Goal: Information Seeking & Learning: Learn about a topic

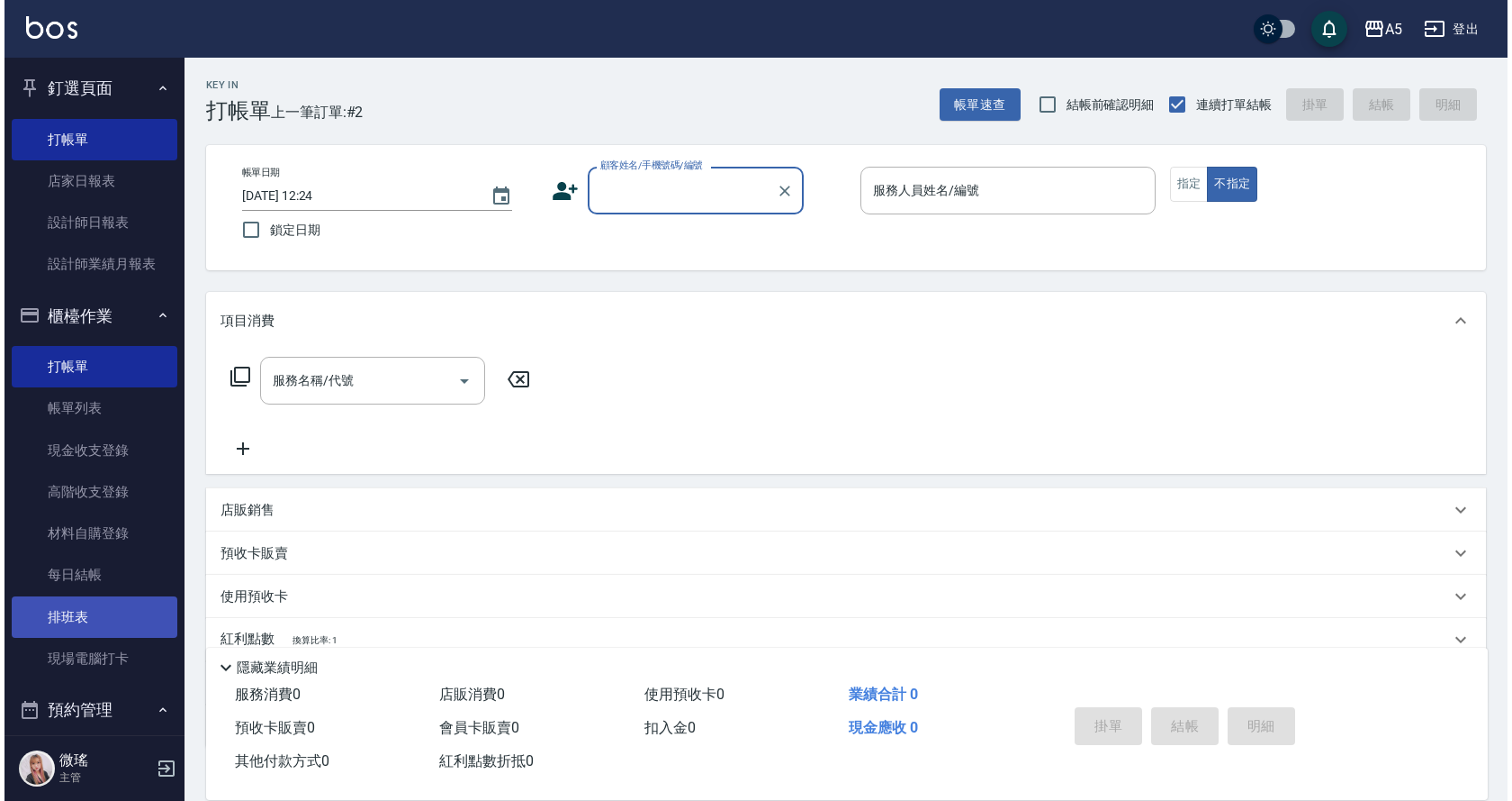
scroll to position [270, 0]
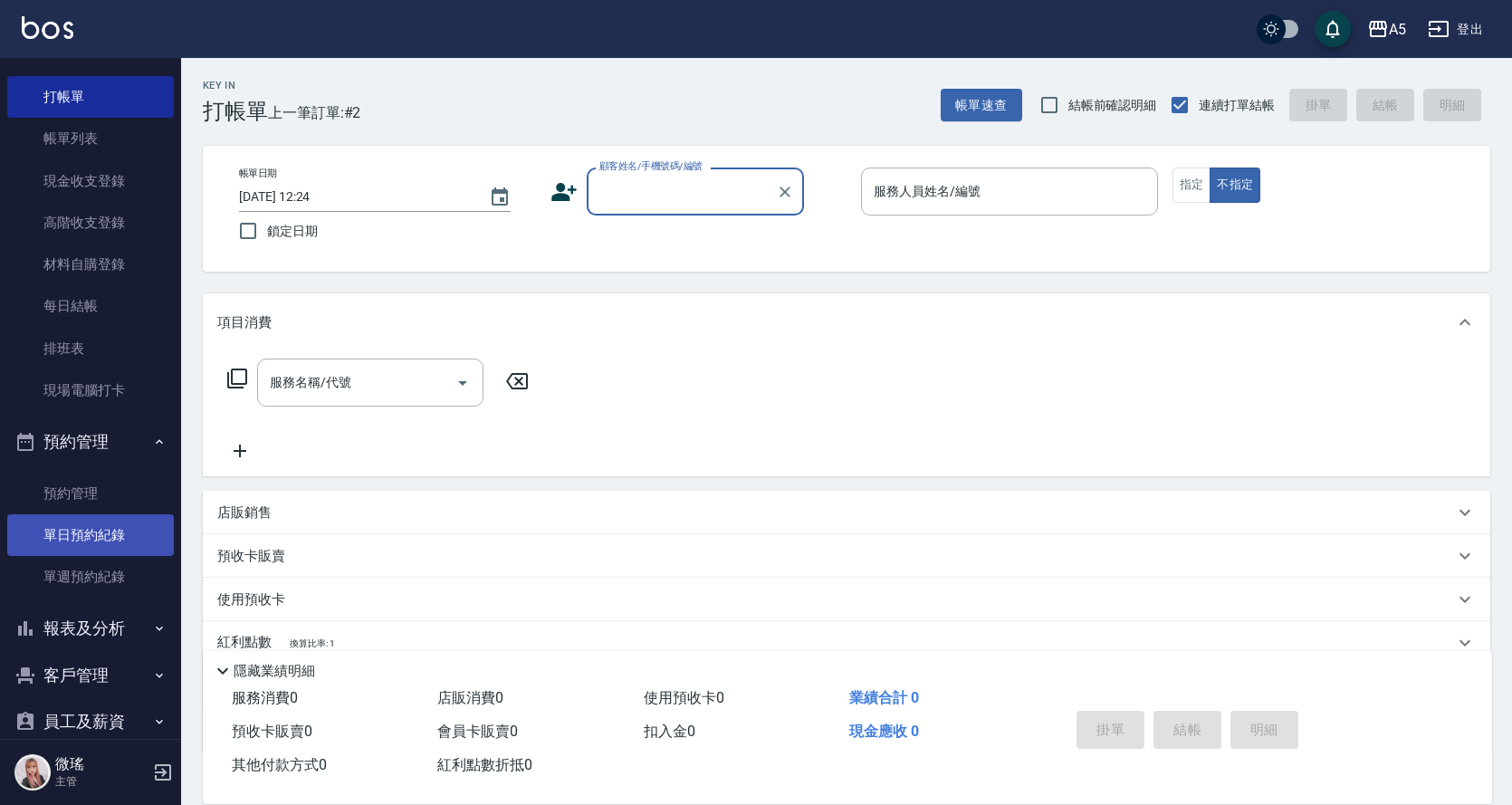
click at [97, 541] on link "單日預約紀錄" at bounding box center [91, 534] width 166 height 42
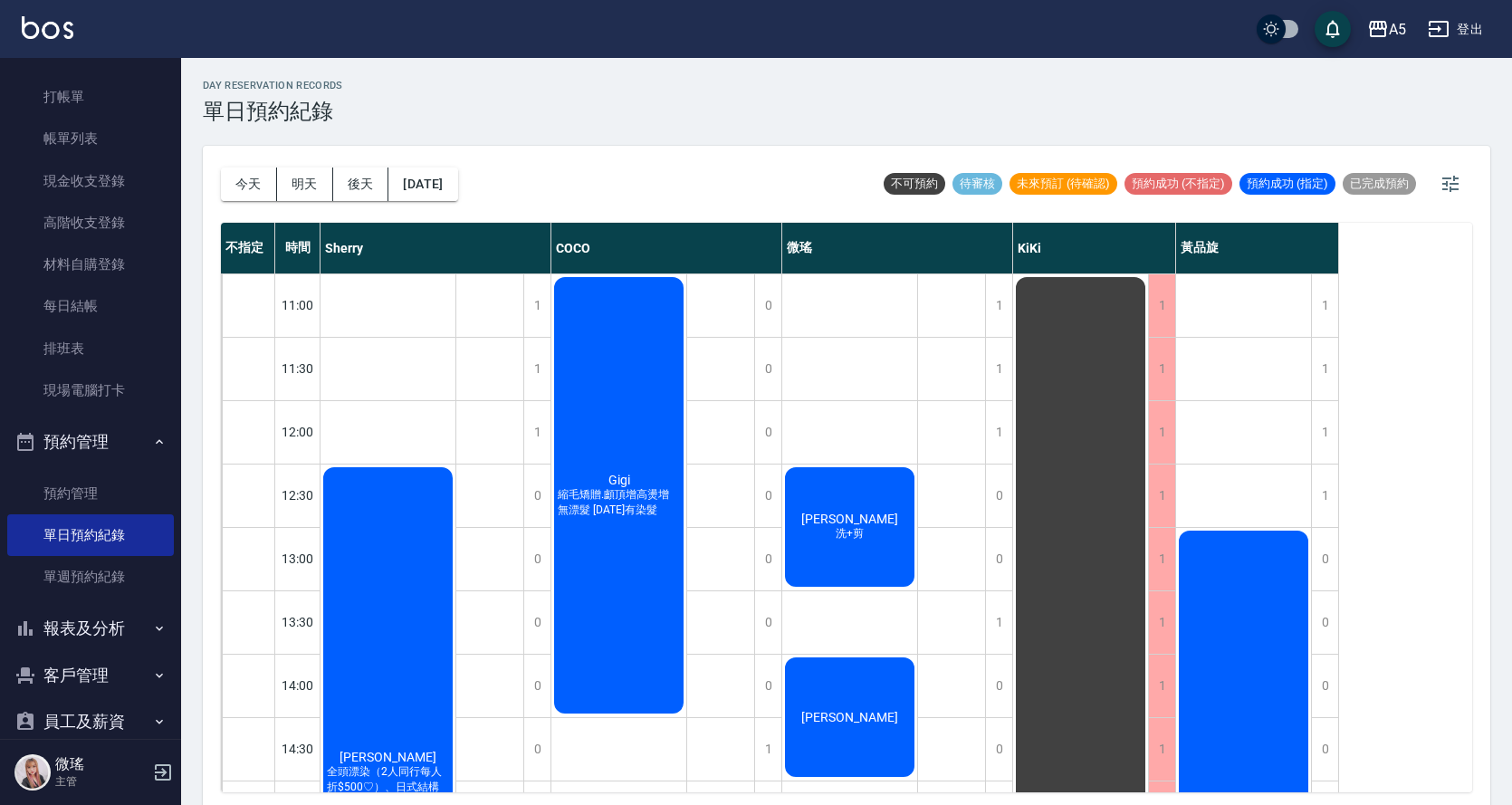
click at [880, 558] on div "Andrew 洗+剪" at bounding box center [849, 526] width 135 height 125
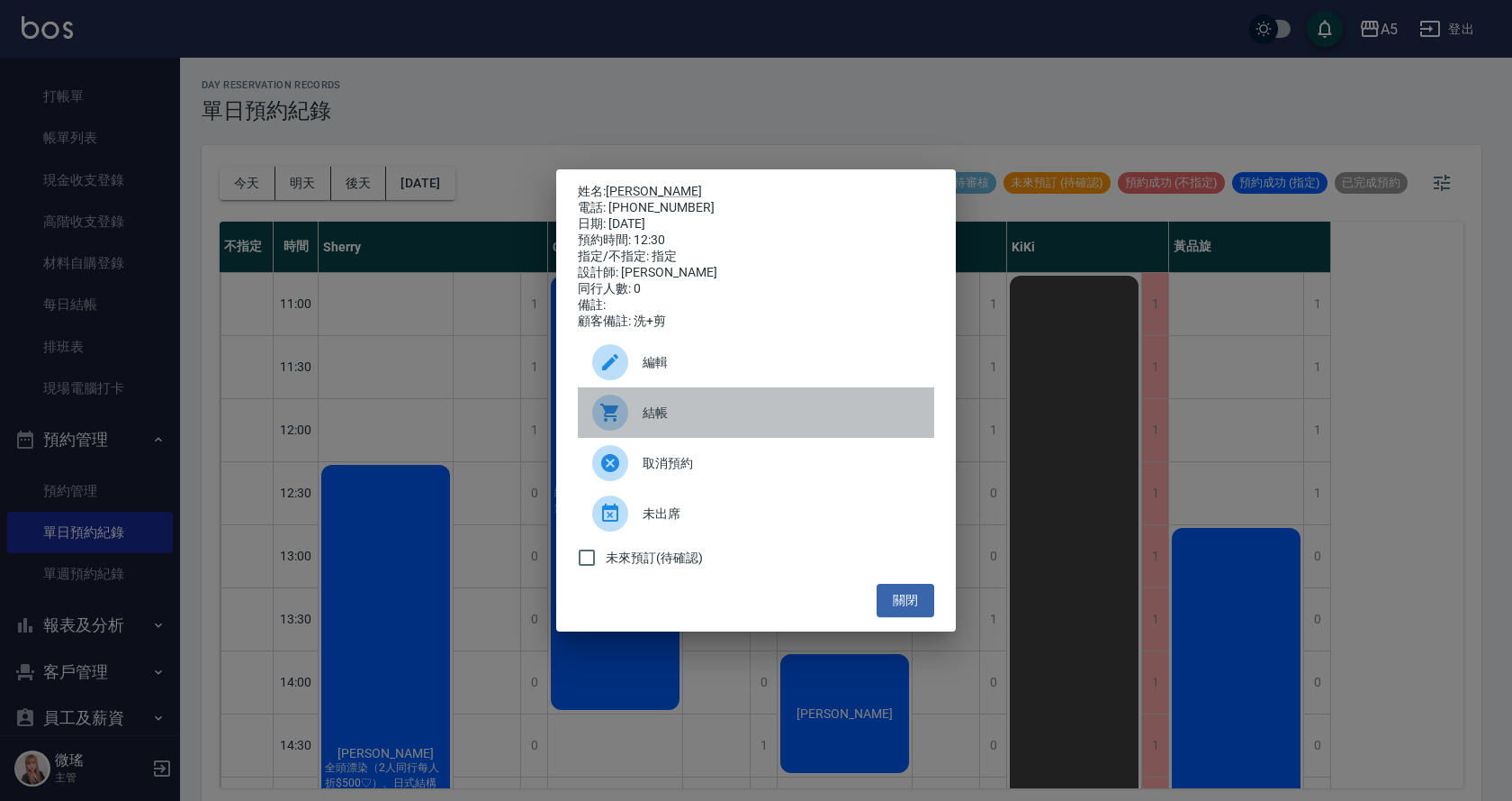
click at [690, 422] on span "結帳" at bounding box center [781, 413] width 278 height 19
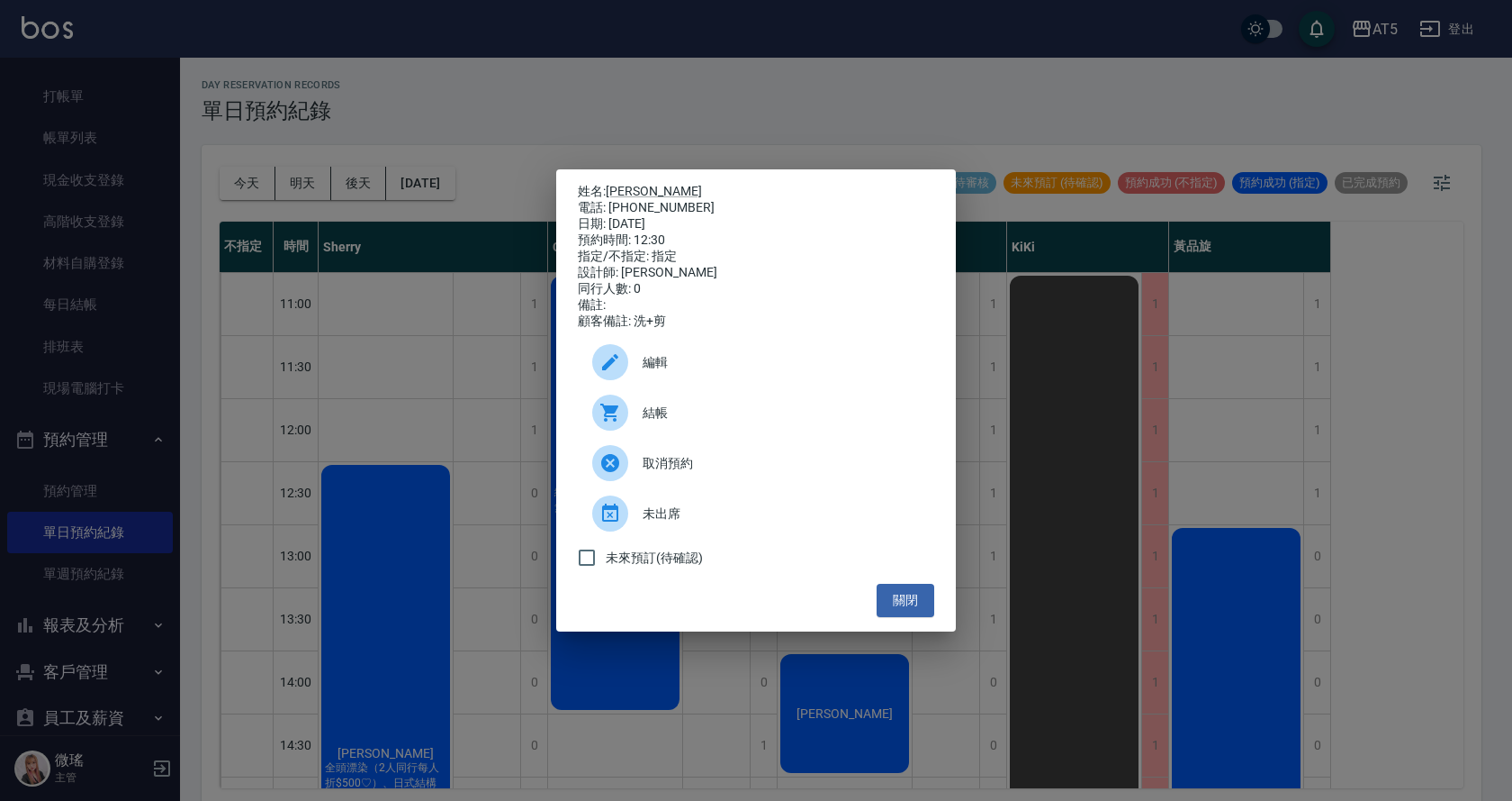
click at [1202, 304] on div "姓名: Andrew 電話: 0937986836 日期: 2025/09/13 預約時間: 12:30 指定/不指定: 指定 設計師: 微瑤 同行人數: 0…" at bounding box center [756, 400] width 1512 height 801
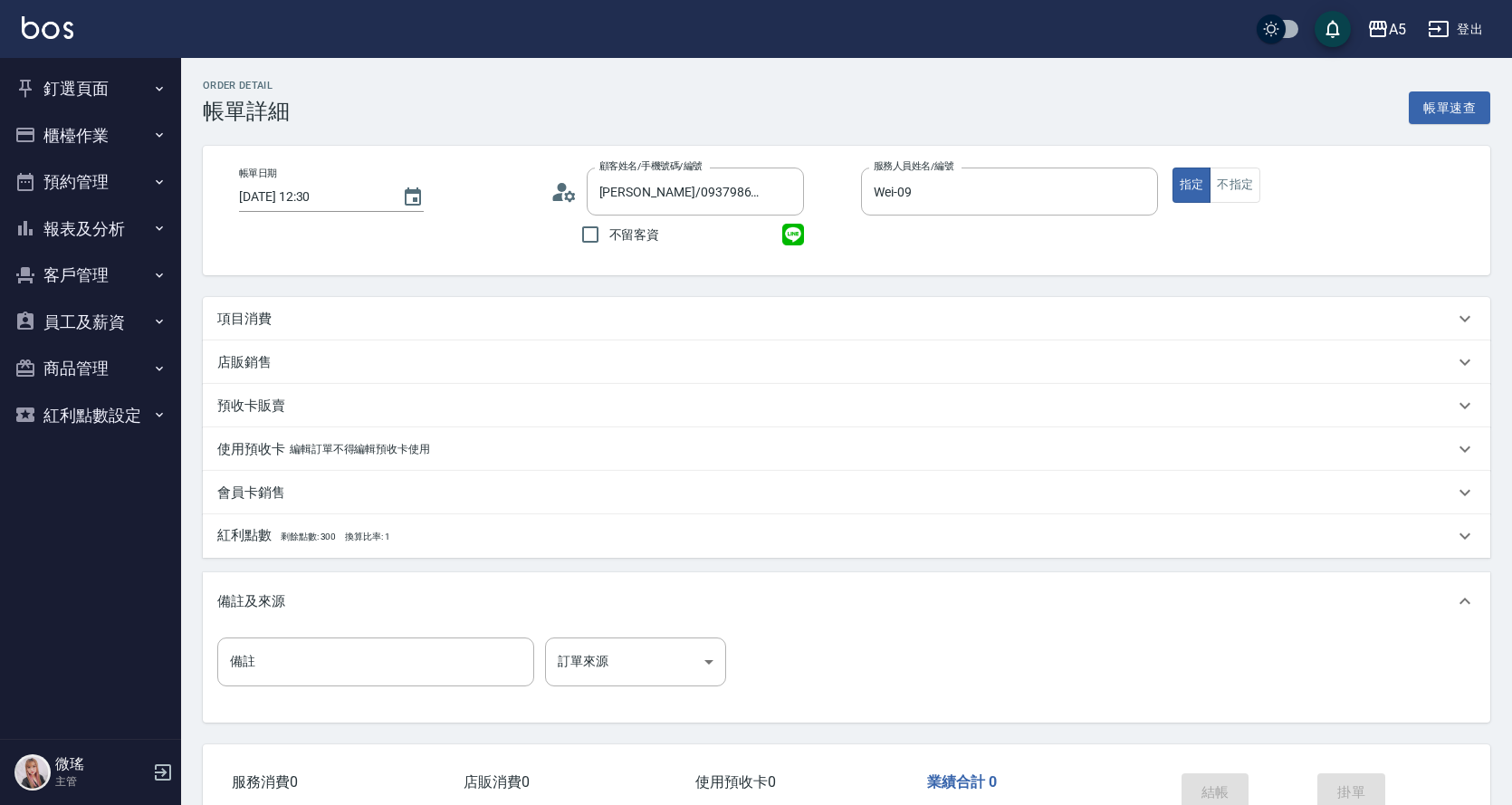
click at [250, 323] on p "項目消費" at bounding box center [244, 319] width 55 height 19
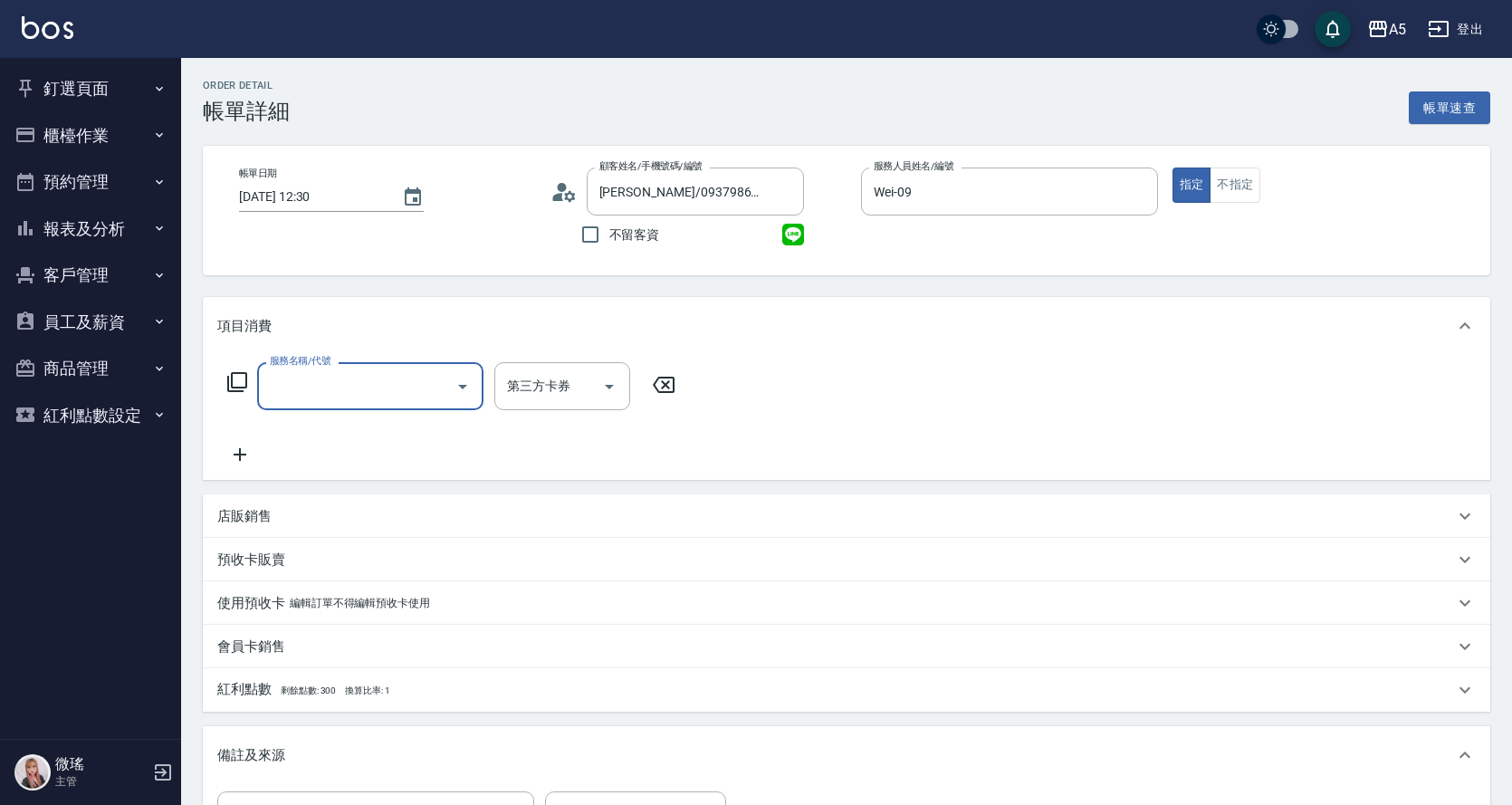
click at [318, 386] on input "服務名稱/代號" at bounding box center [357, 386] width 183 height 31
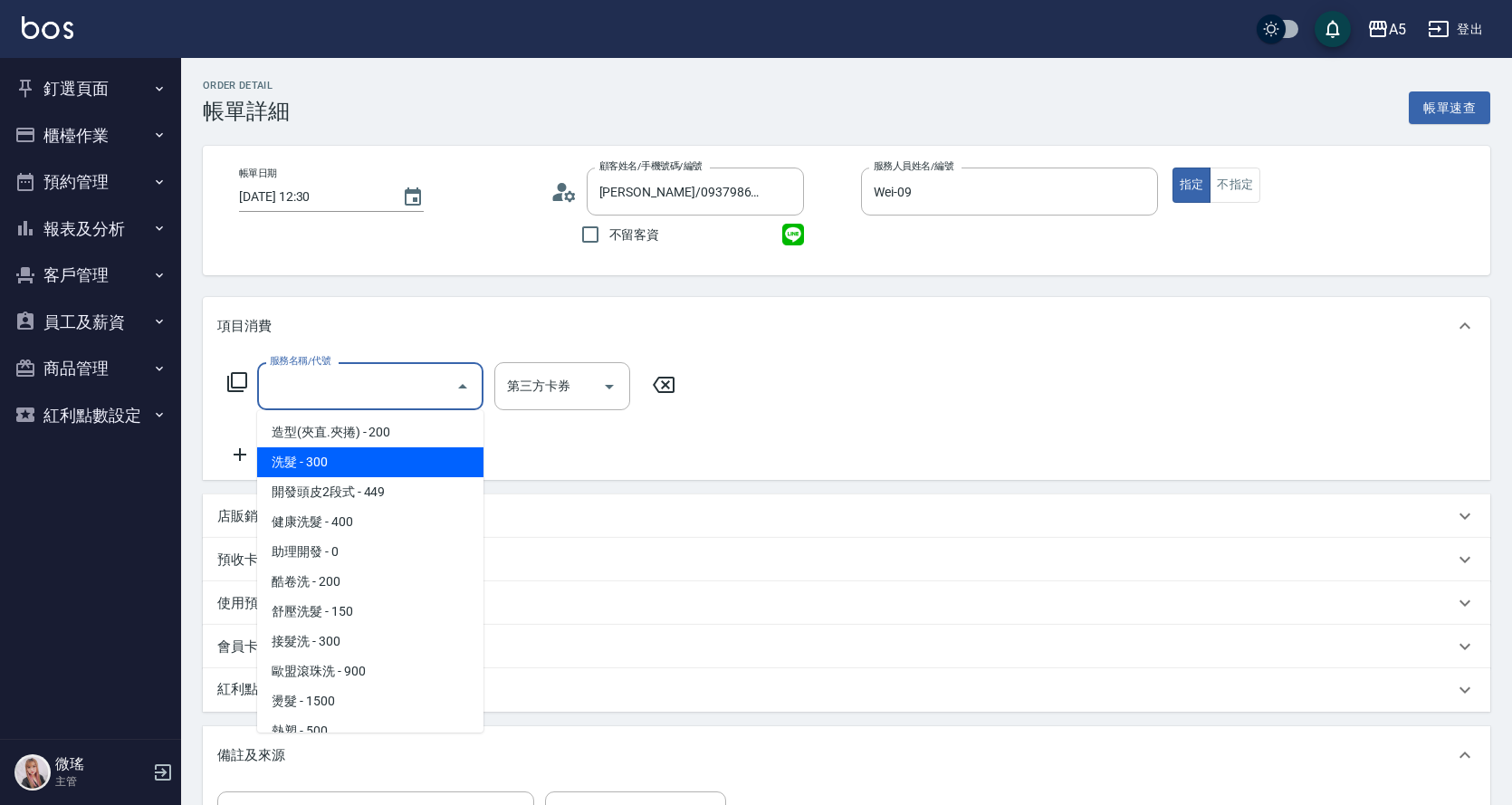
click at [329, 457] on span "洗髮 - 300" at bounding box center [370, 462] width 226 height 30
type input "洗髮(201)"
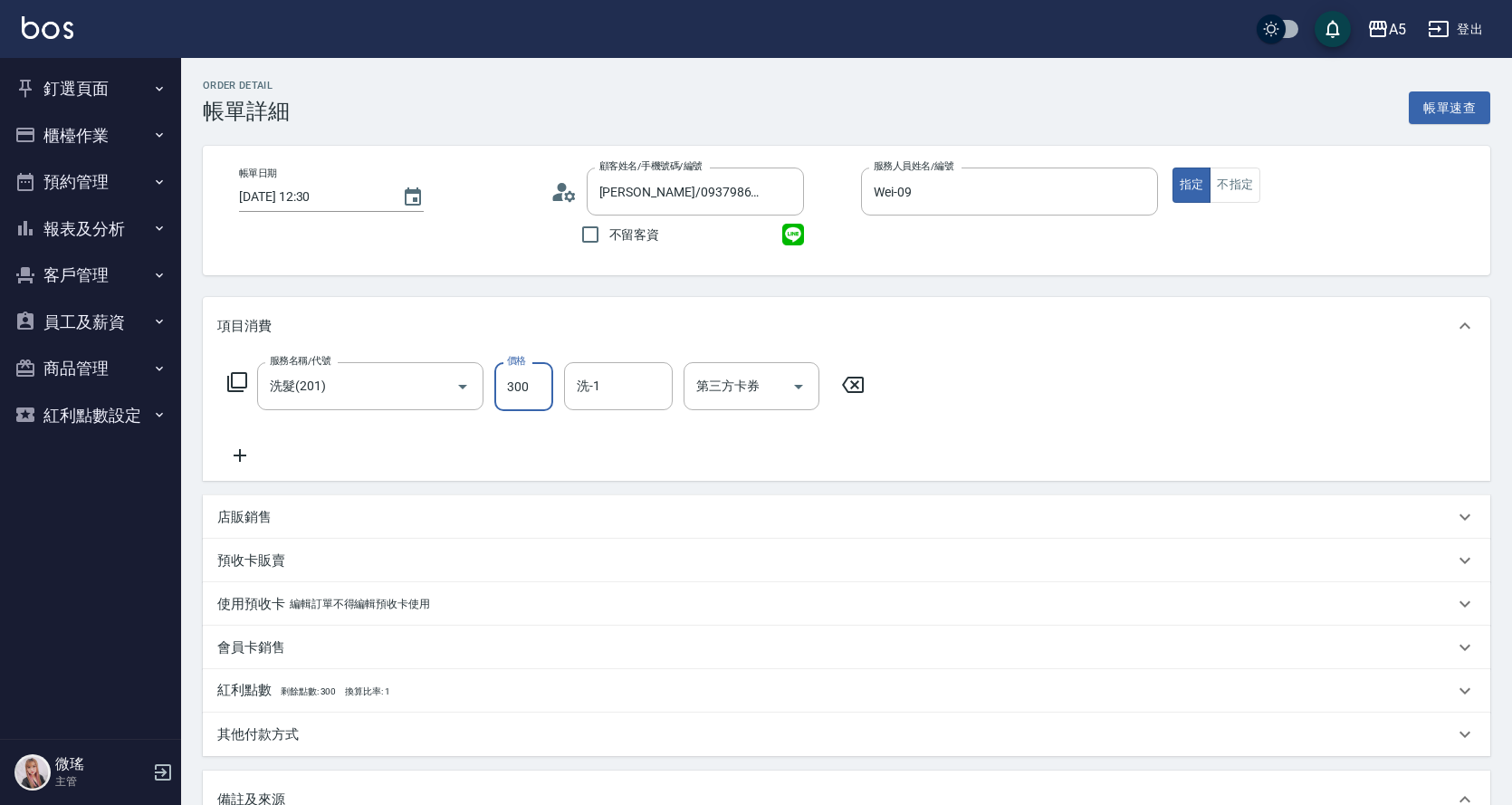
click at [517, 394] on input "300" at bounding box center [524, 386] width 59 height 49
type input "0"
type input "15"
type input "10"
type input "150"
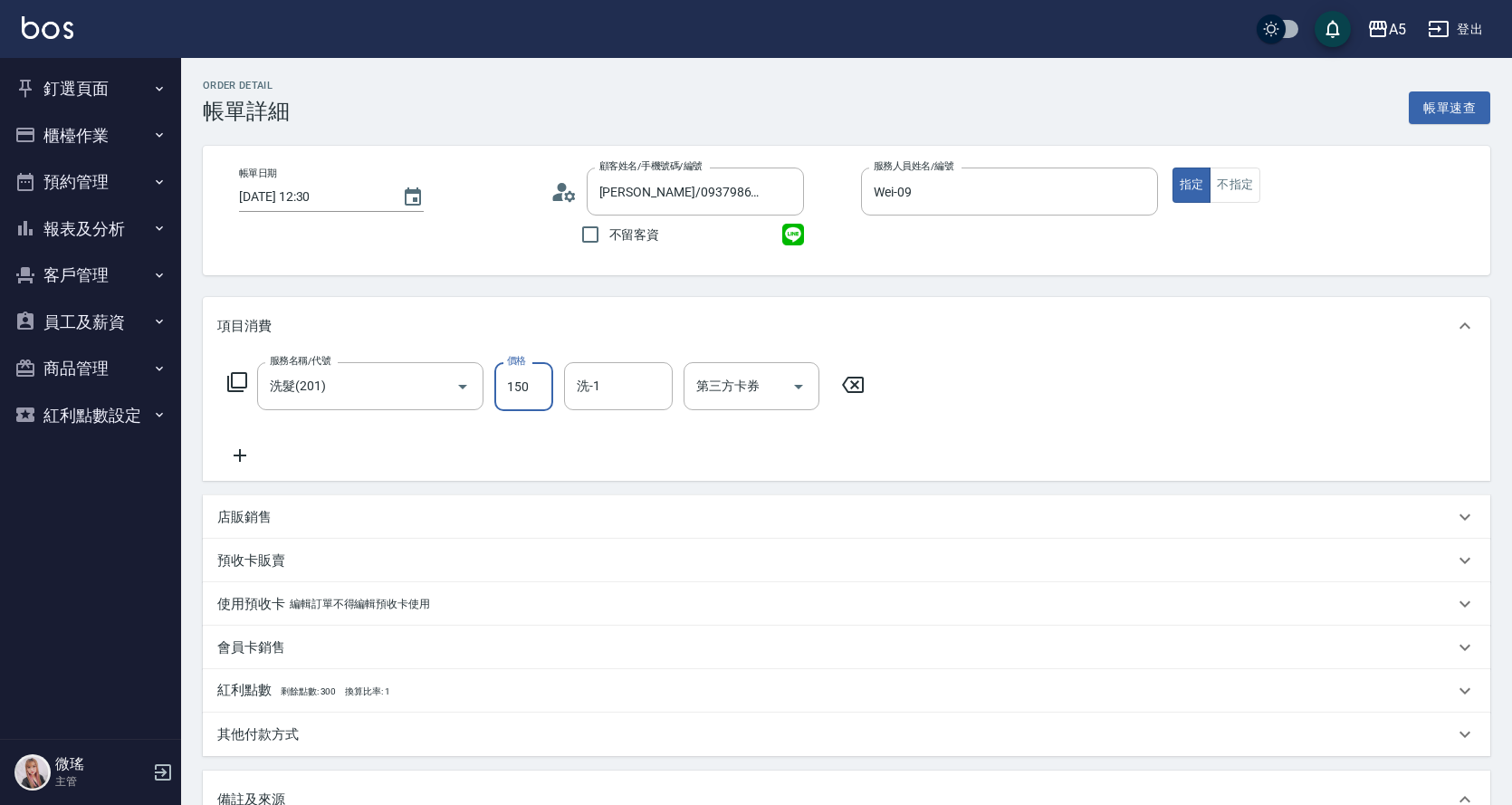
click at [250, 453] on icon at bounding box center [239, 456] width 45 height 22
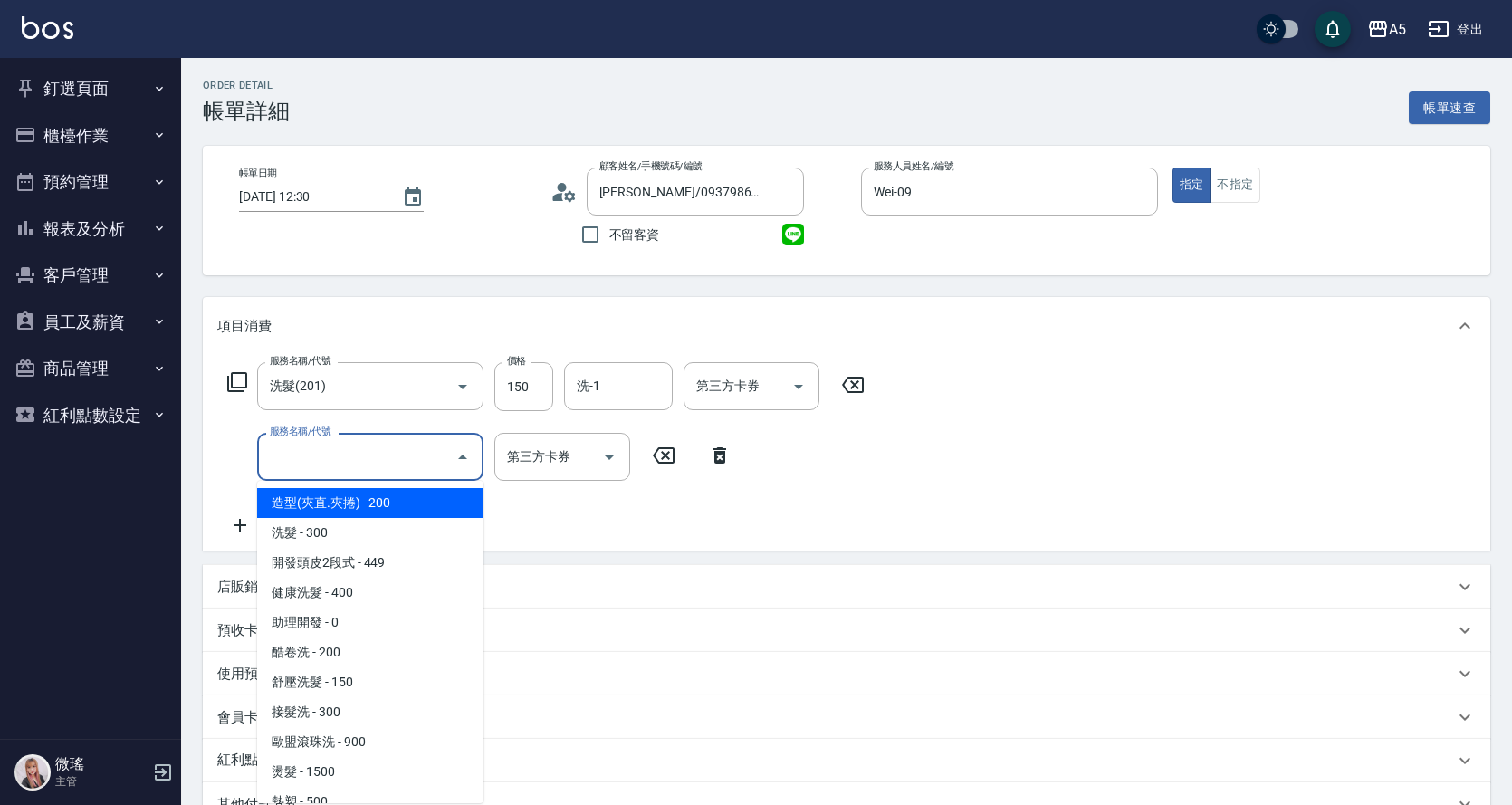
click at [274, 455] on input "服務名稱/代號" at bounding box center [357, 457] width 183 height 31
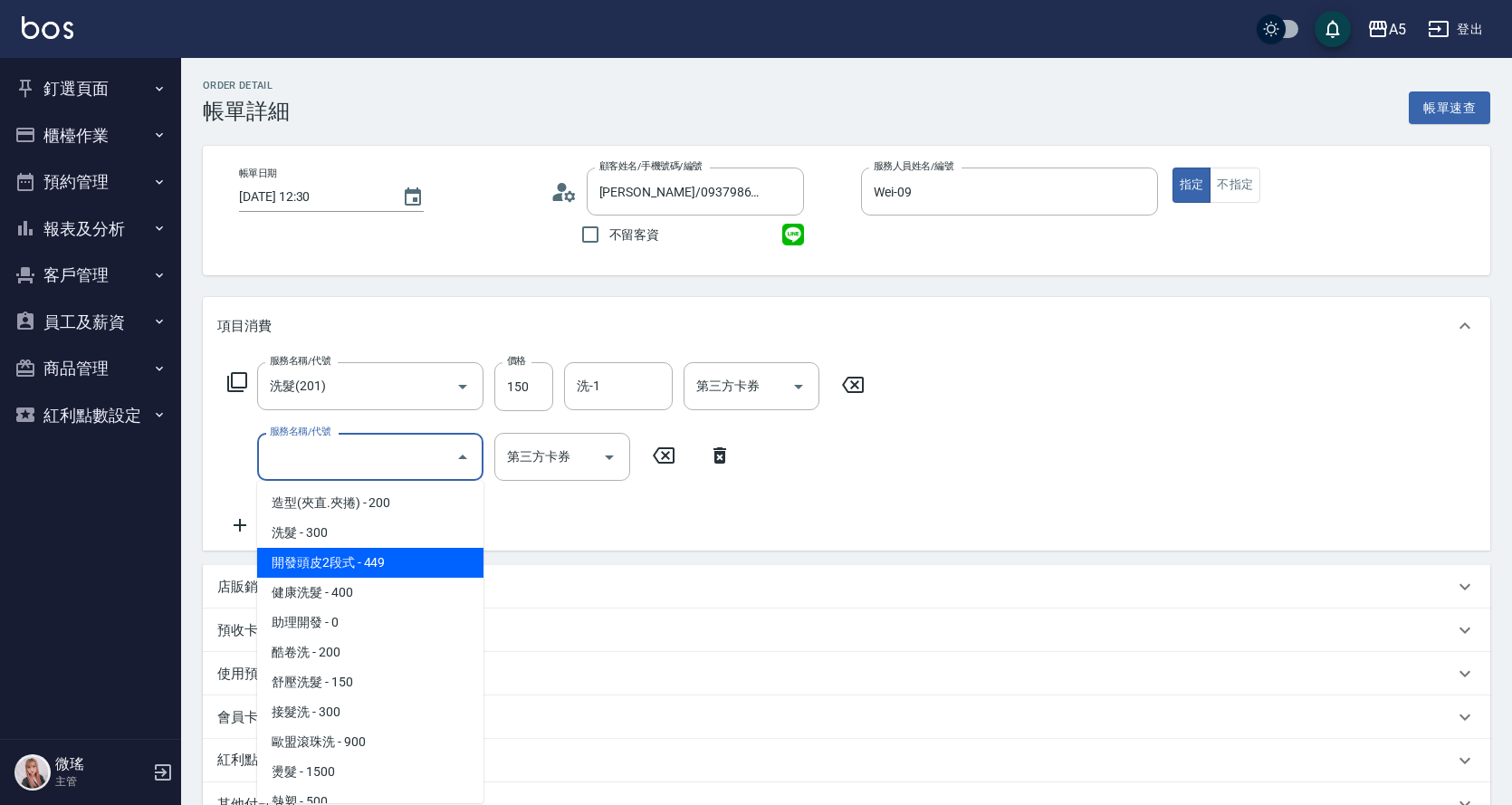
scroll to position [272, 0]
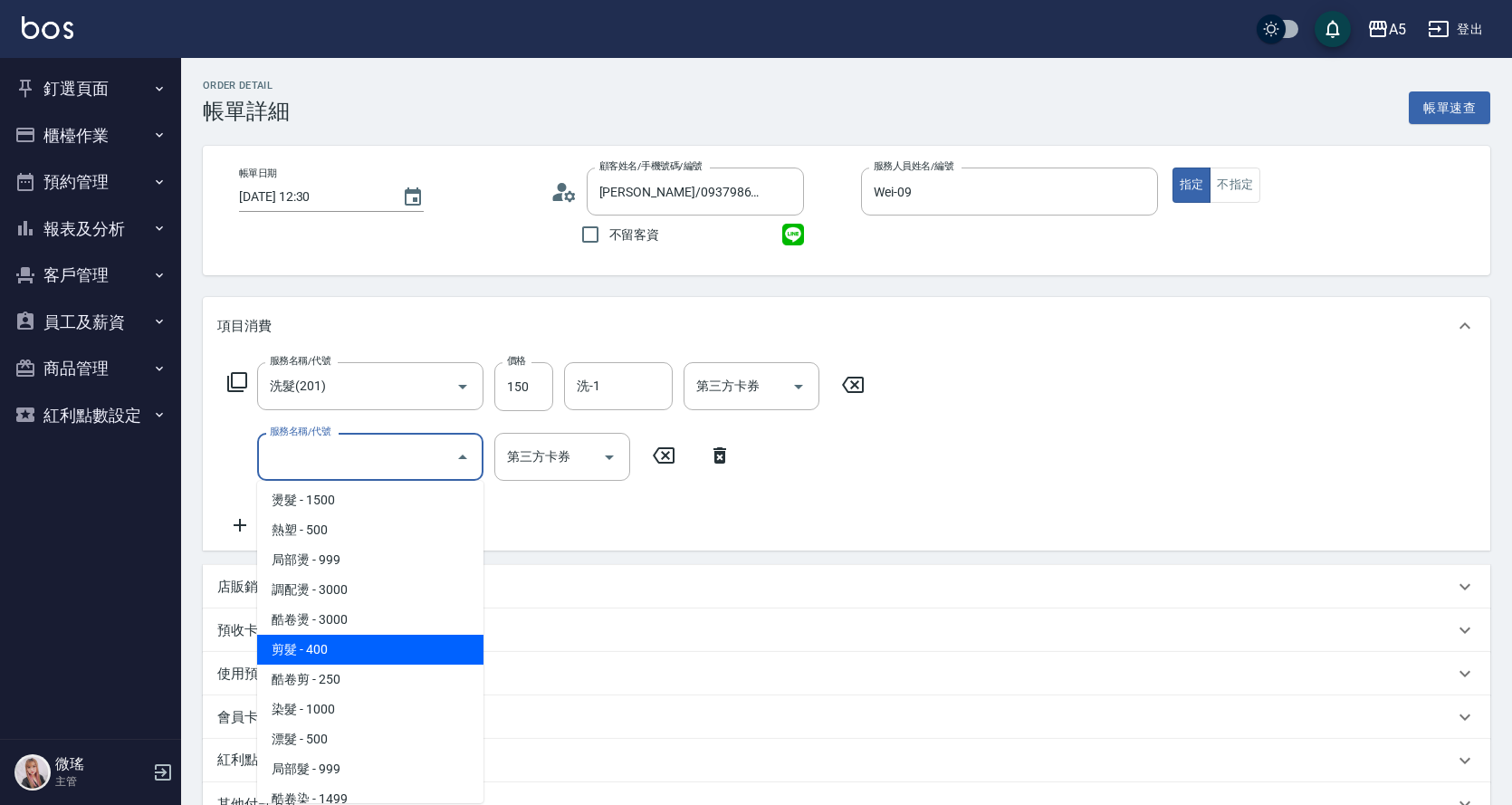
click at [324, 639] on span "剪髮 - 400" at bounding box center [370, 650] width 226 height 30
type input "50"
type input "剪髮(401)"
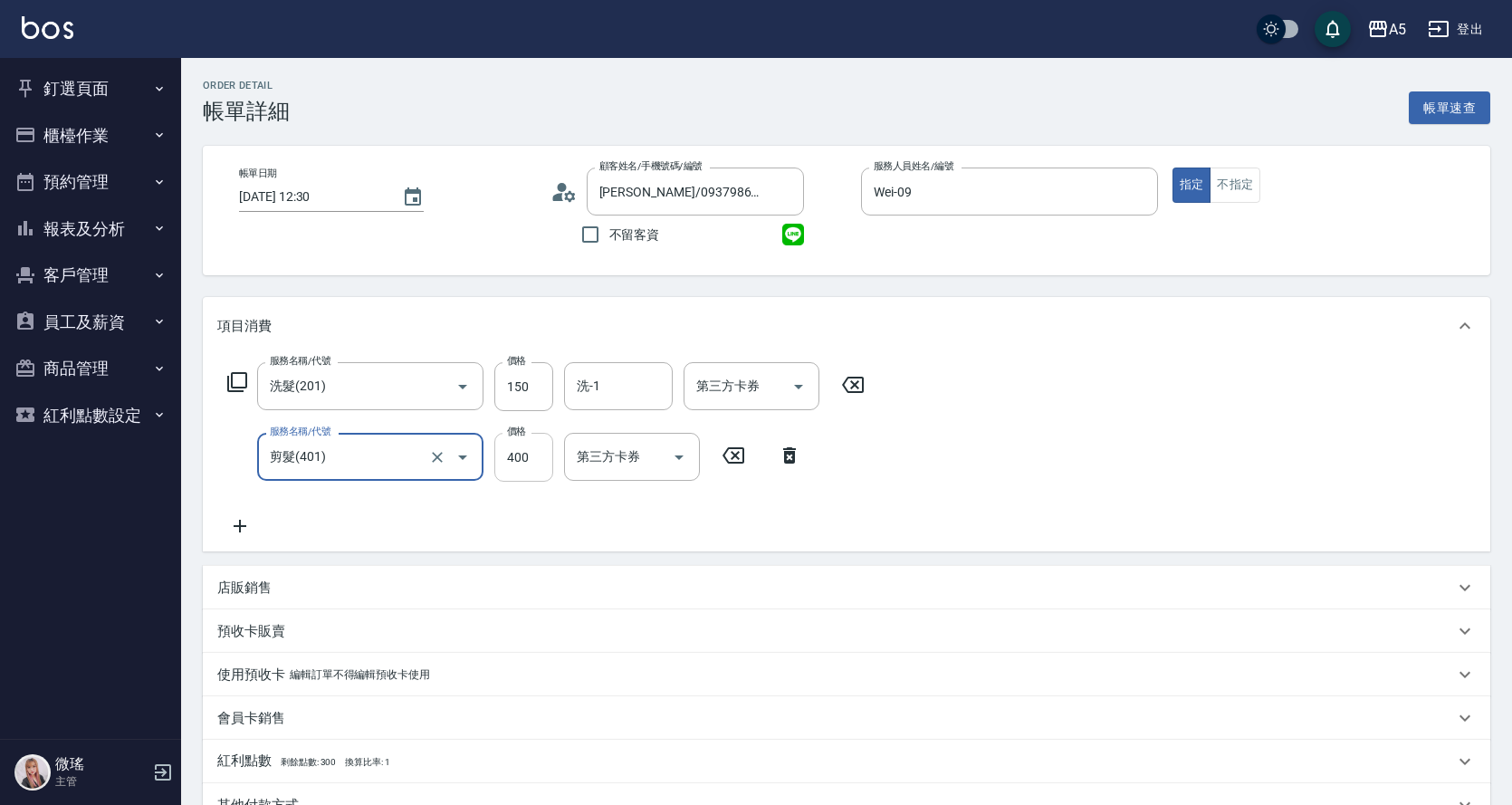
click at [514, 470] on input "400" at bounding box center [524, 457] width 59 height 49
type input "10"
type input "5"
type input "20"
type input "500"
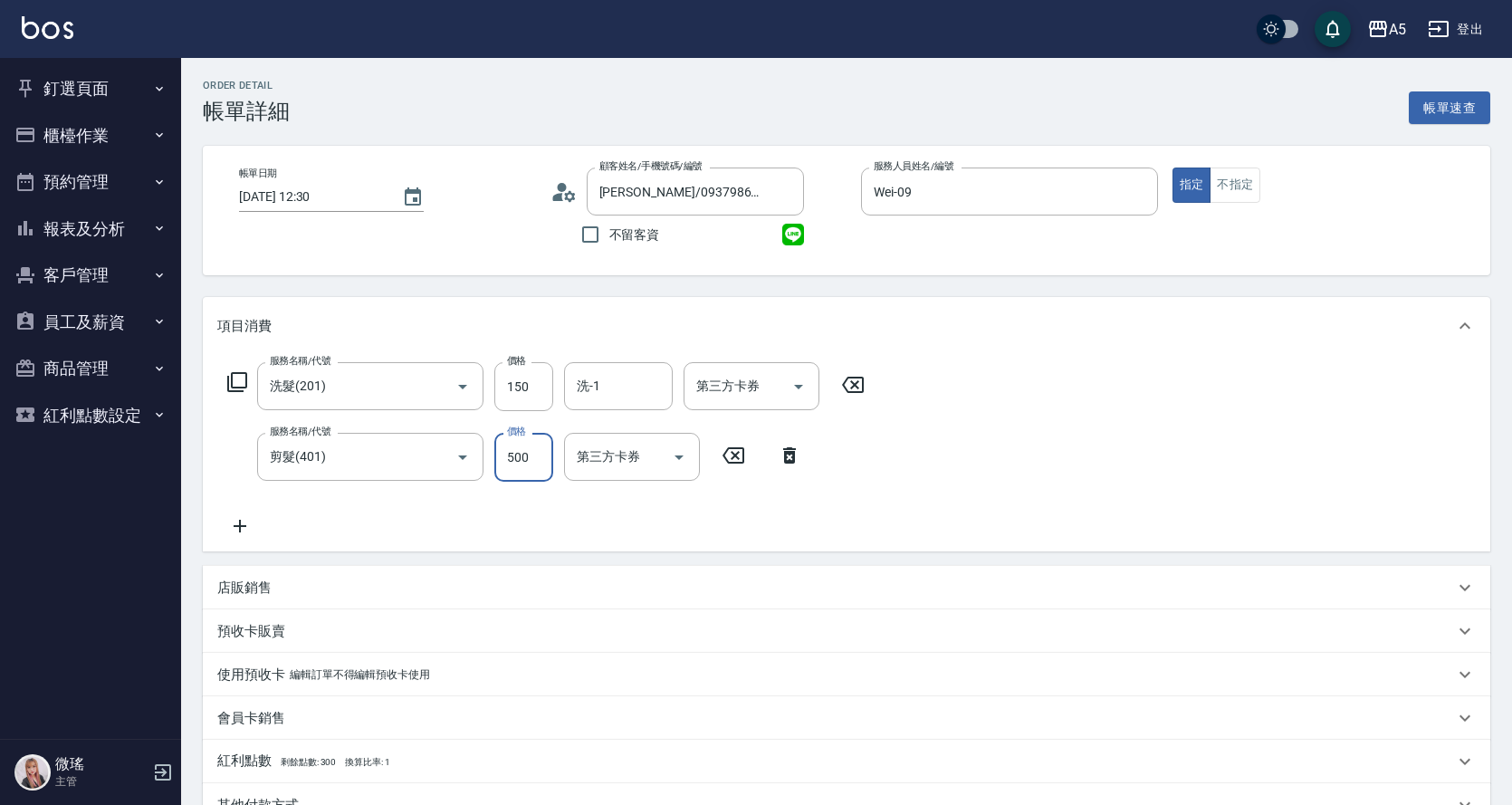
type input "60"
type input "500"
click at [280, 519] on div "服務名稱/代號 洗髮(201) 服務名稱/代號 價格 150 價格 洗-1 洗-1 第三方卡券 第三方卡券 服務名稱/代號 剪髮(401) 服務名稱/代號 價…" at bounding box center [546, 449] width 658 height 175
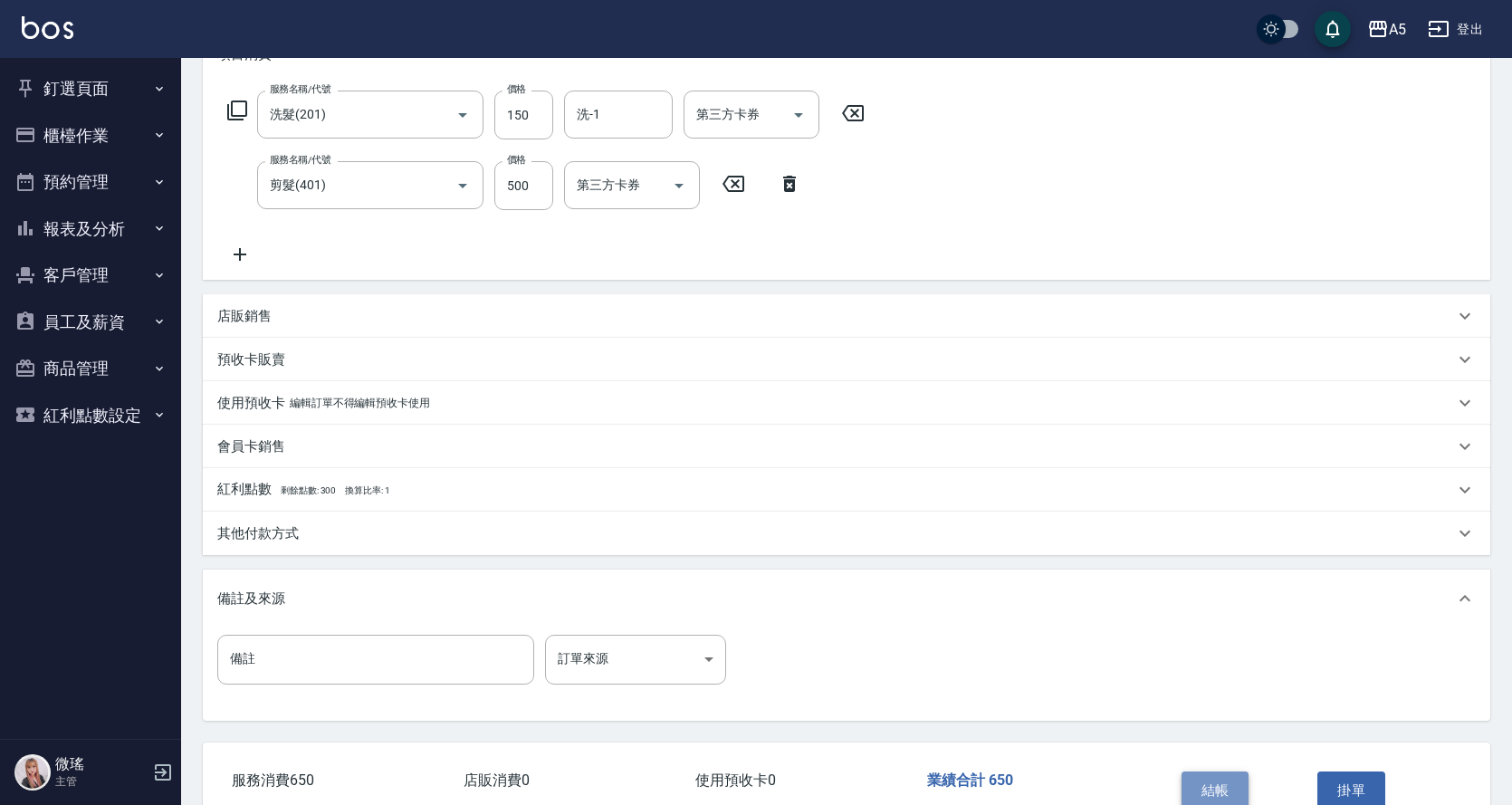
click at [1219, 786] on button "結帳" at bounding box center [1214, 789] width 67 height 38
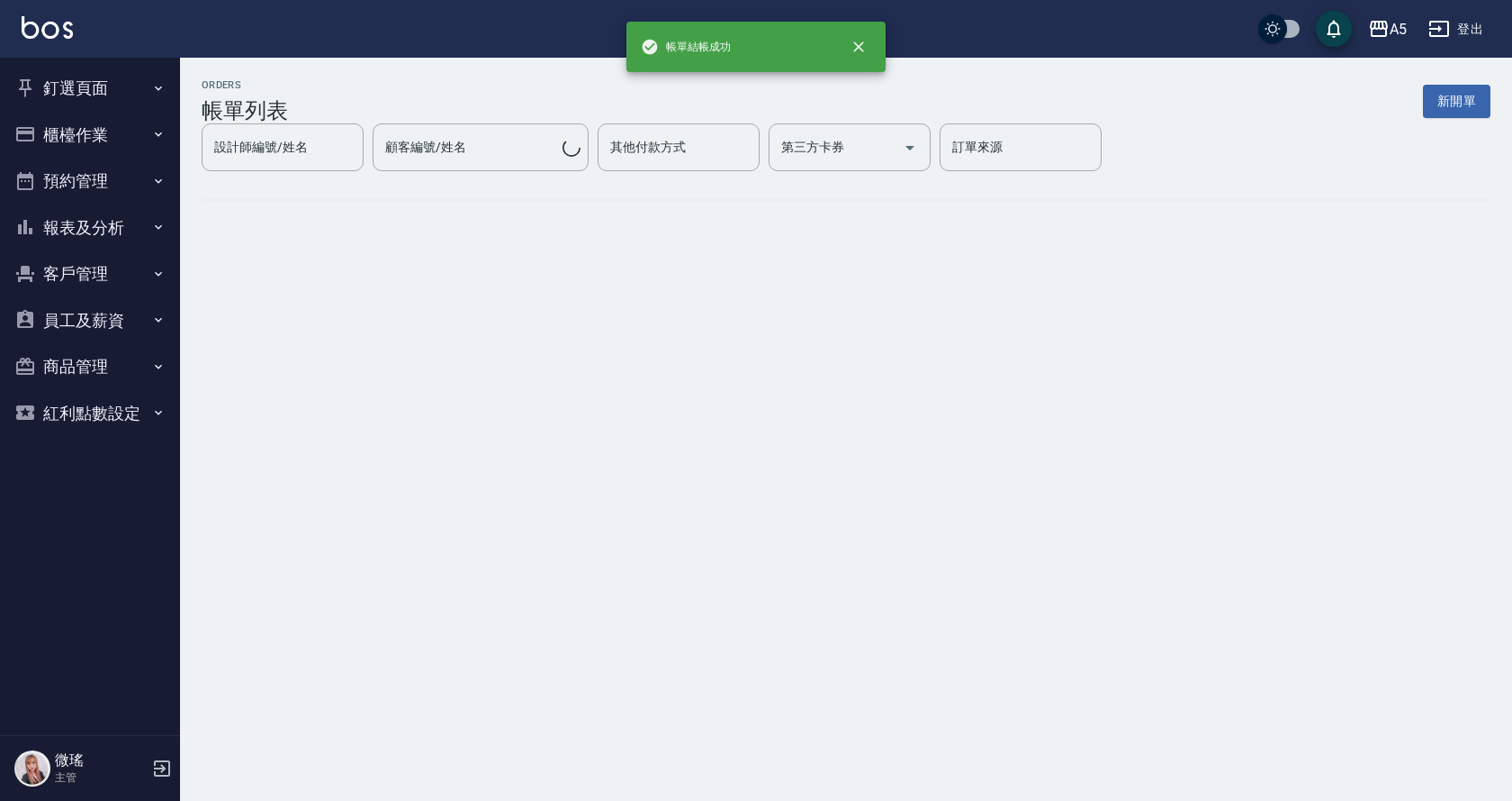
click at [89, 269] on button "客戶管理" at bounding box center [90, 273] width 165 height 47
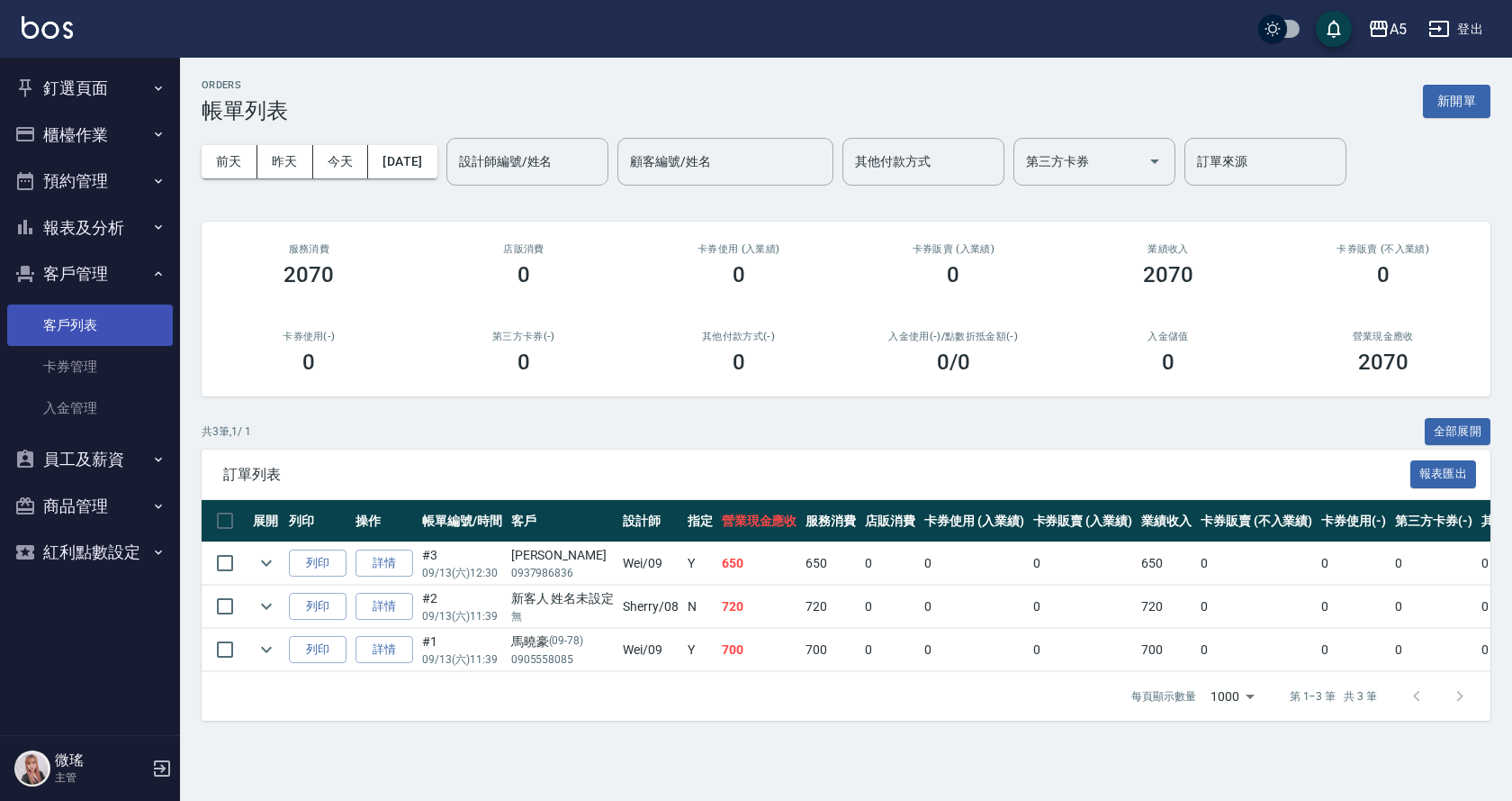
click at [73, 336] on link "客戶列表" at bounding box center [90, 325] width 165 height 41
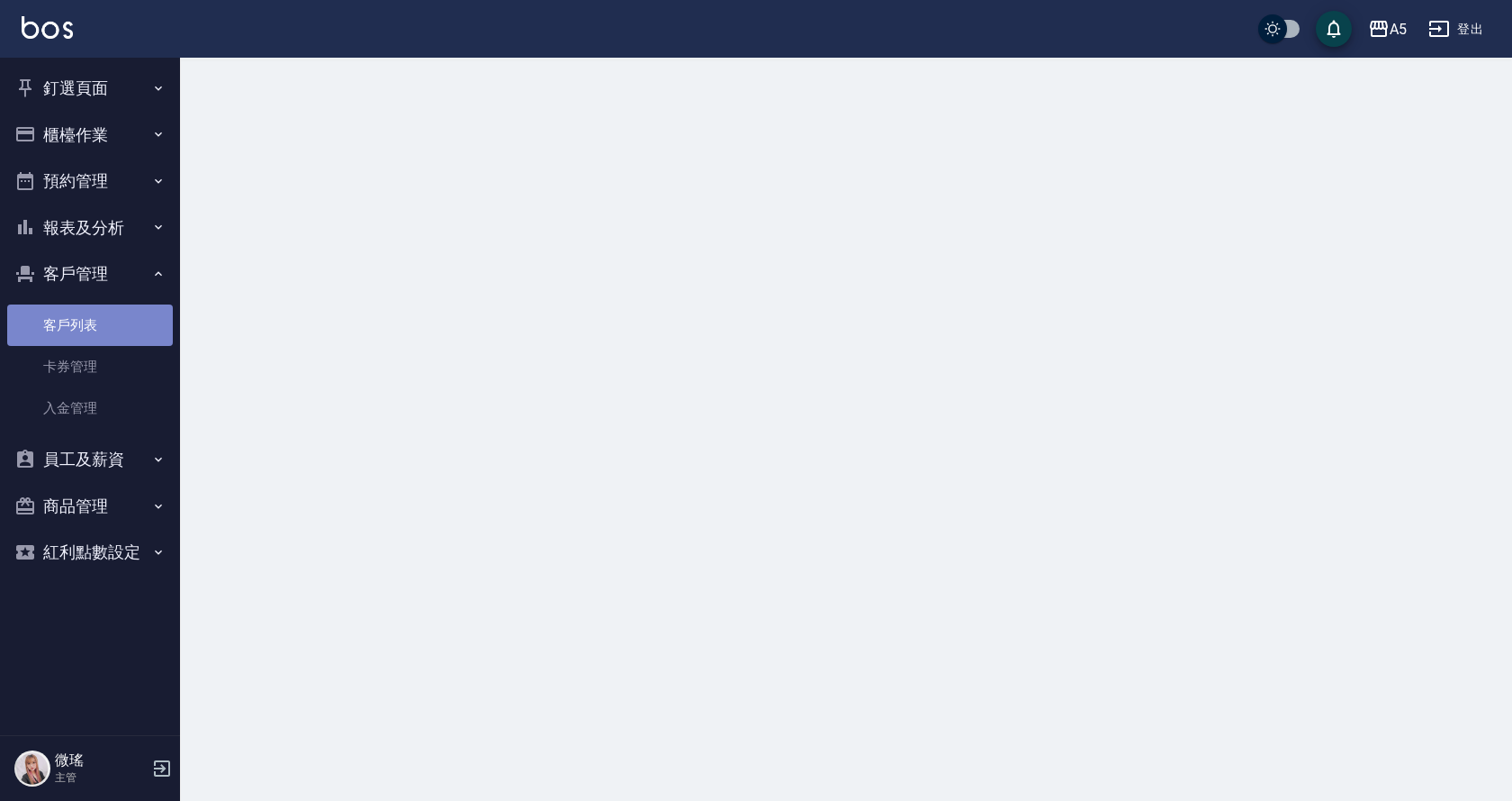
click at [73, 335] on link "客戶列表" at bounding box center [90, 325] width 165 height 41
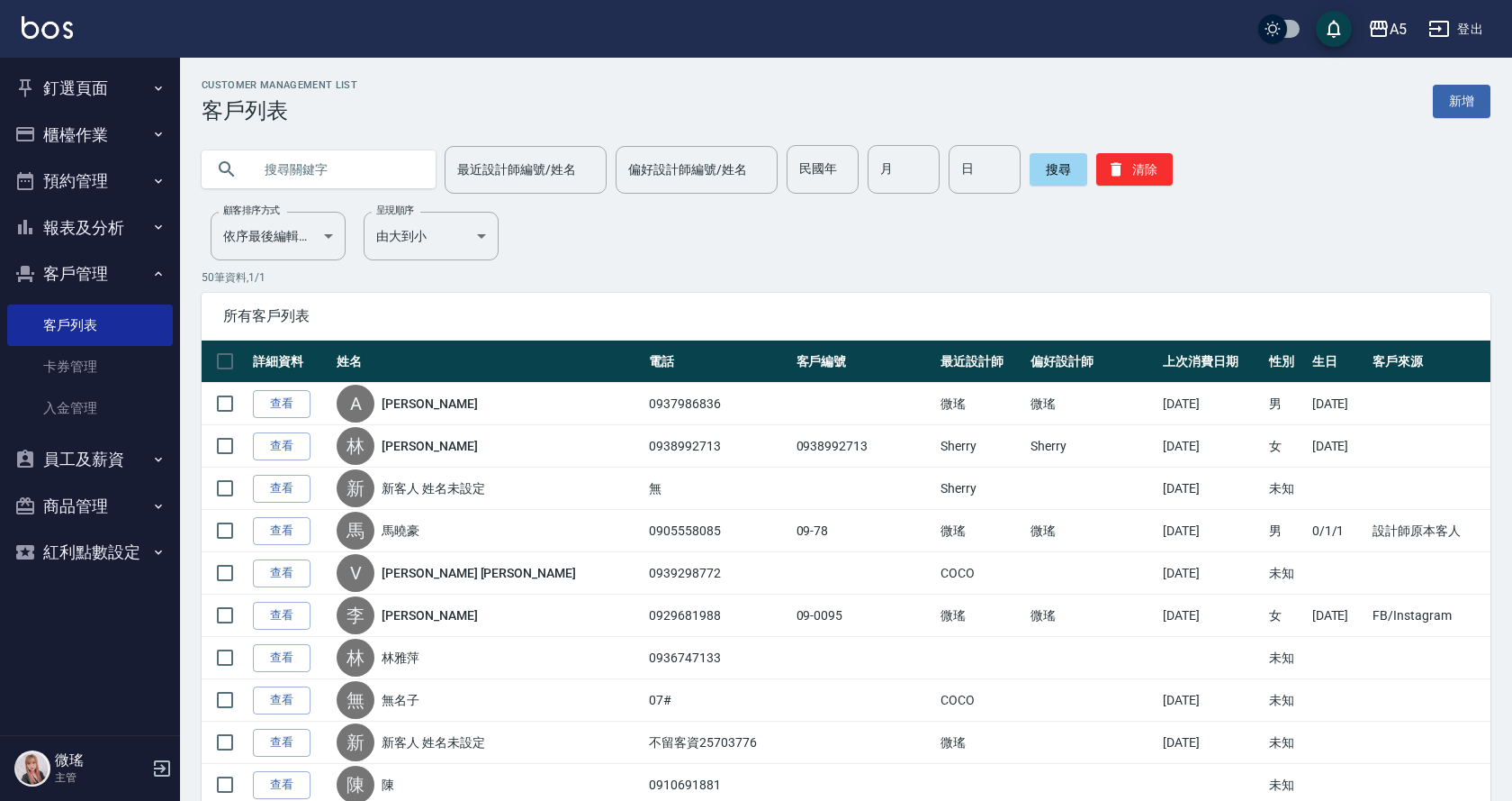
click at [301, 163] on input "text" at bounding box center [336, 169] width 169 height 49
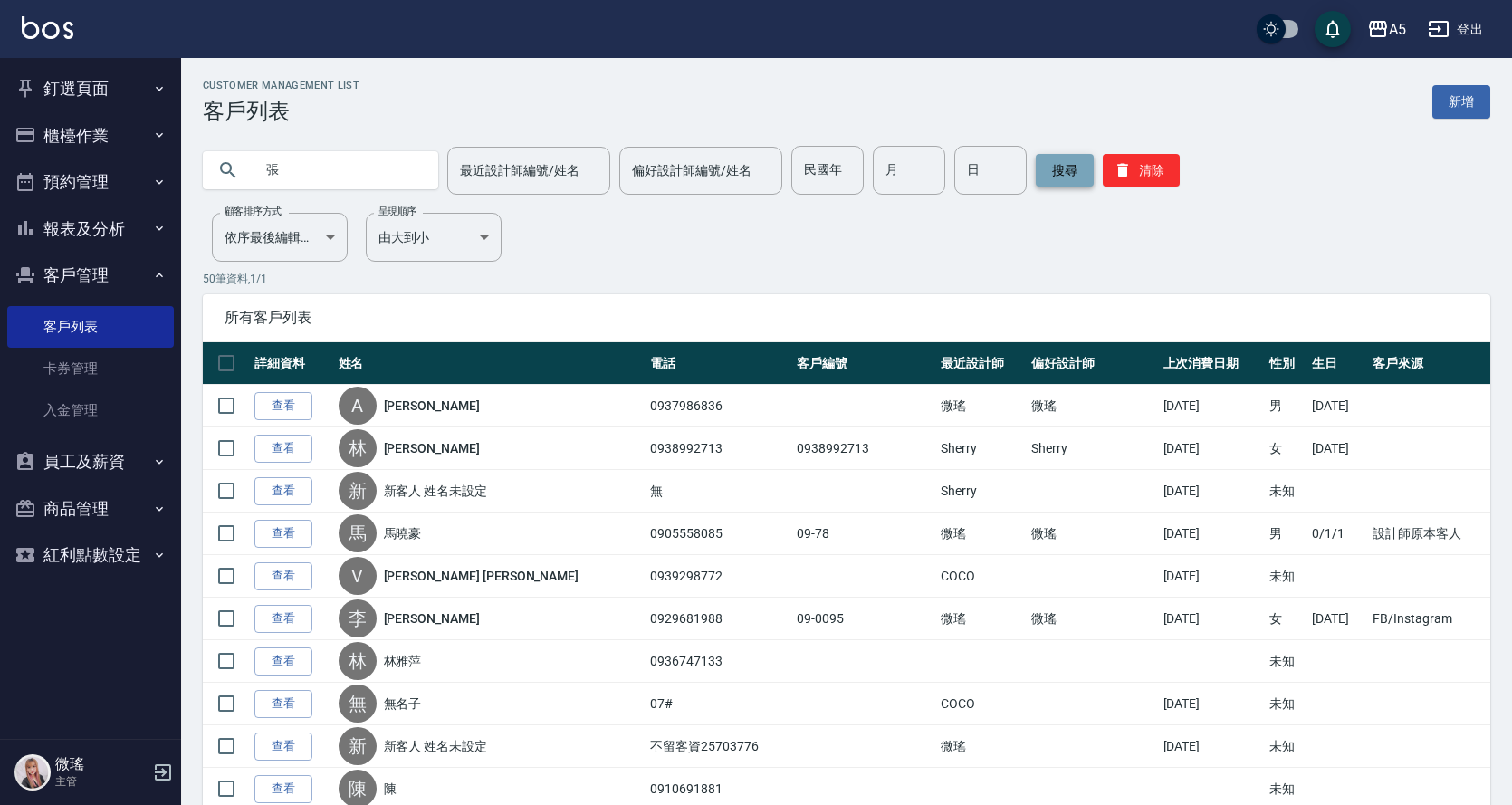
type input "張"
click at [1066, 172] on button "搜尋" at bounding box center [1064, 169] width 58 height 32
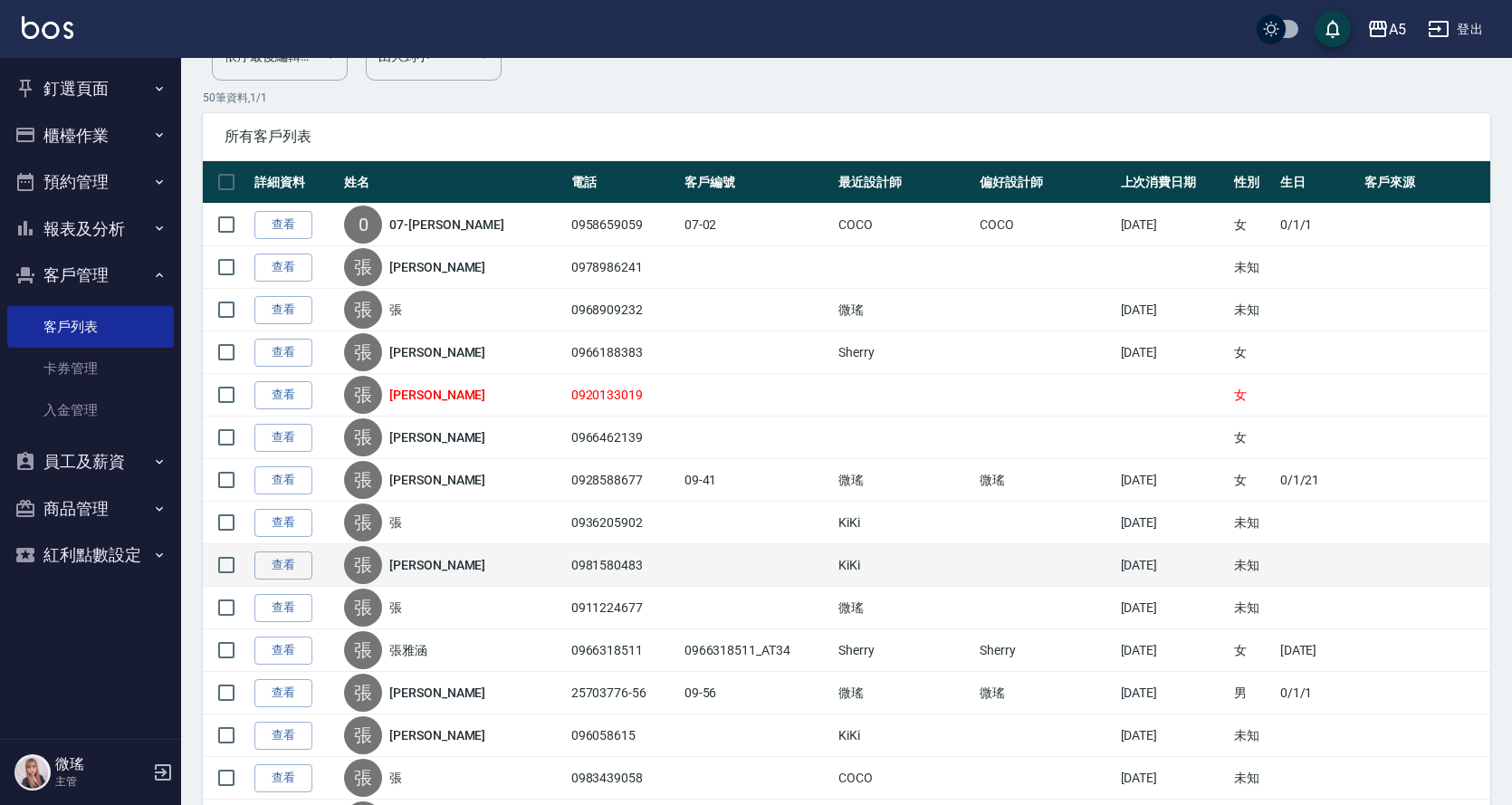
scroll to position [272, 0]
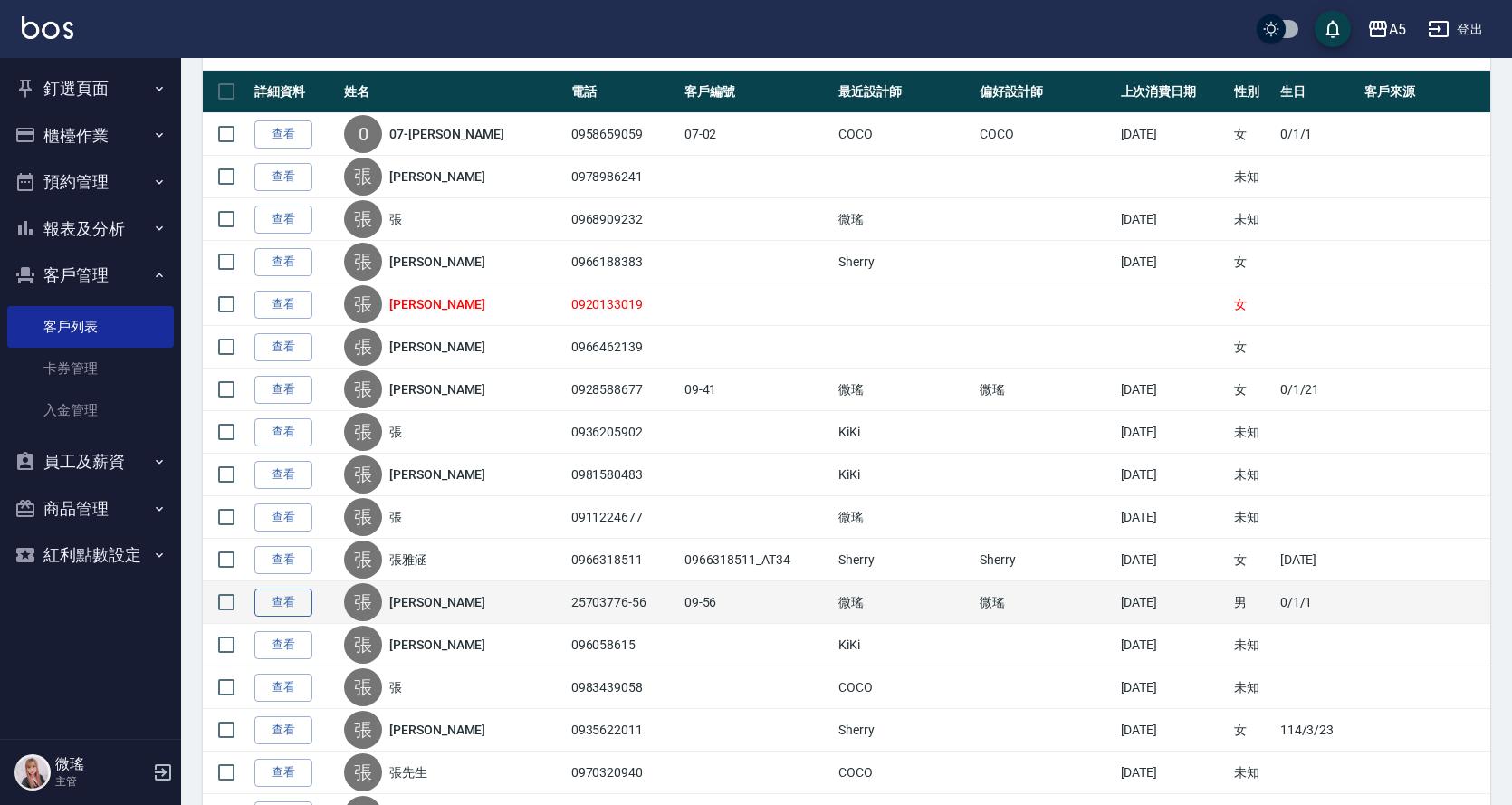
click at [301, 600] on link "查看" at bounding box center [283, 603] width 58 height 28
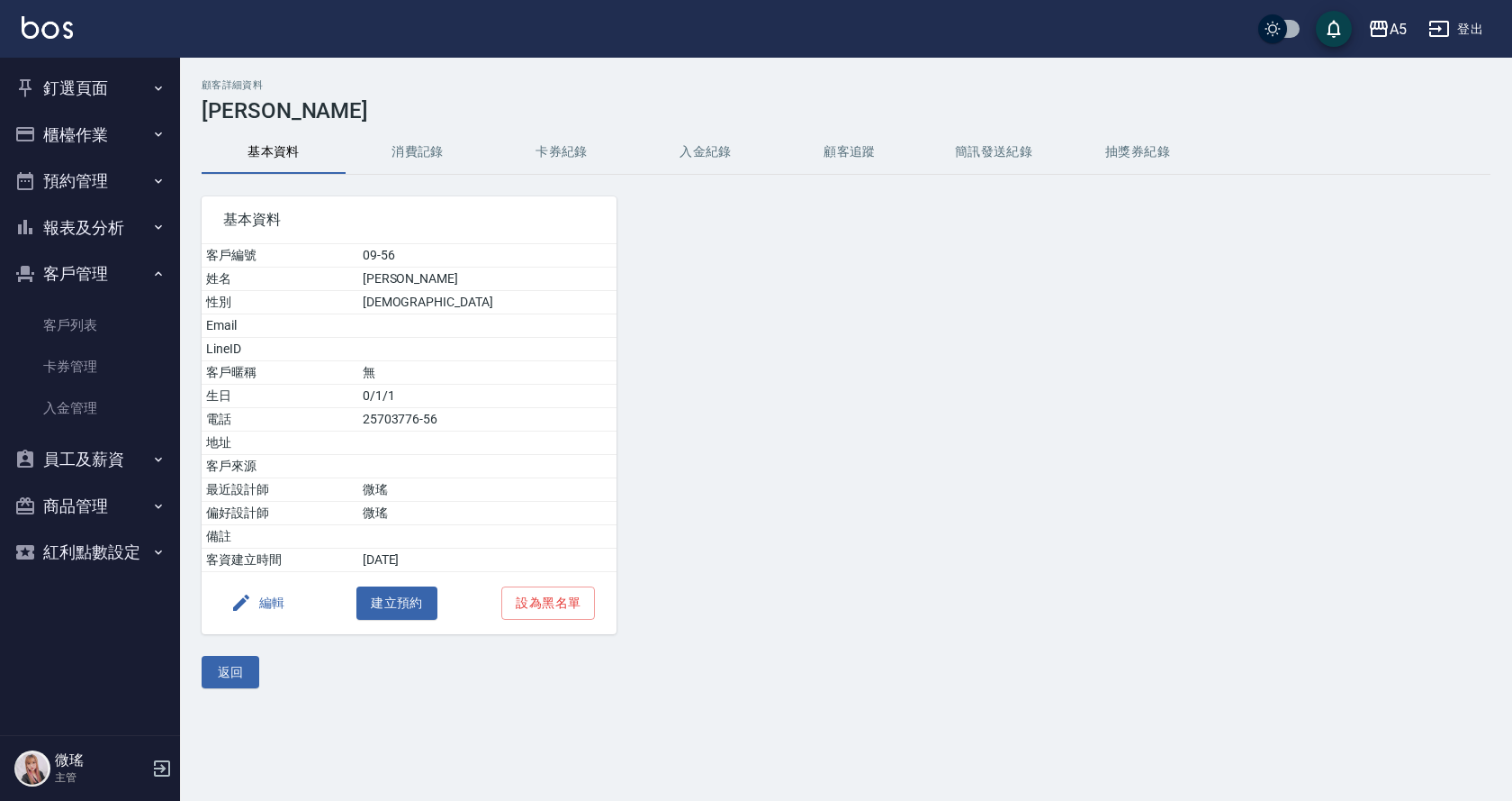
click at [428, 149] on button "消費記錄" at bounding box center [417, 152] width 144 height 43
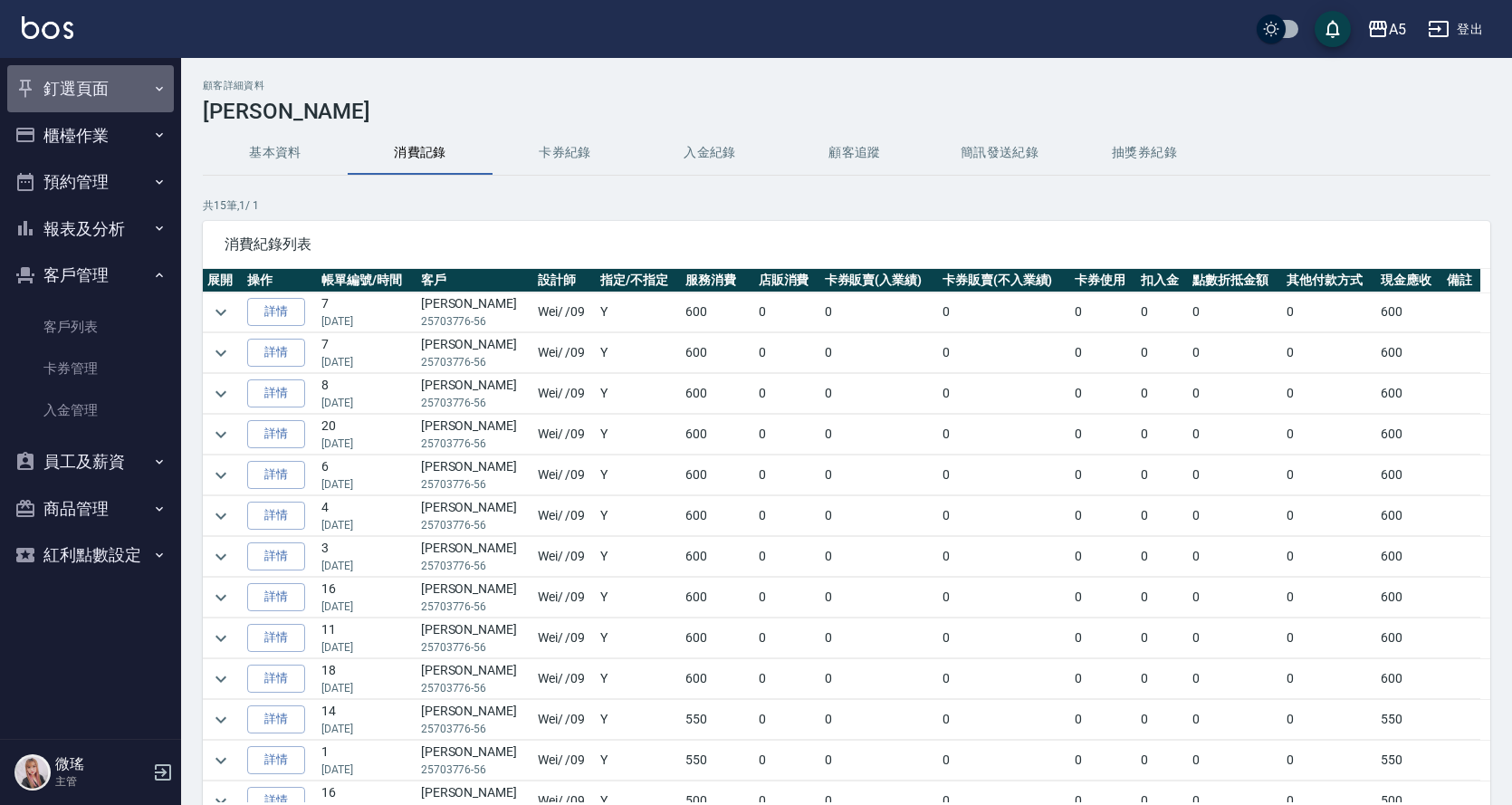
click at [103, 79] on button "釘選頁面" at bounding box center [91, 89] width 166 height 47
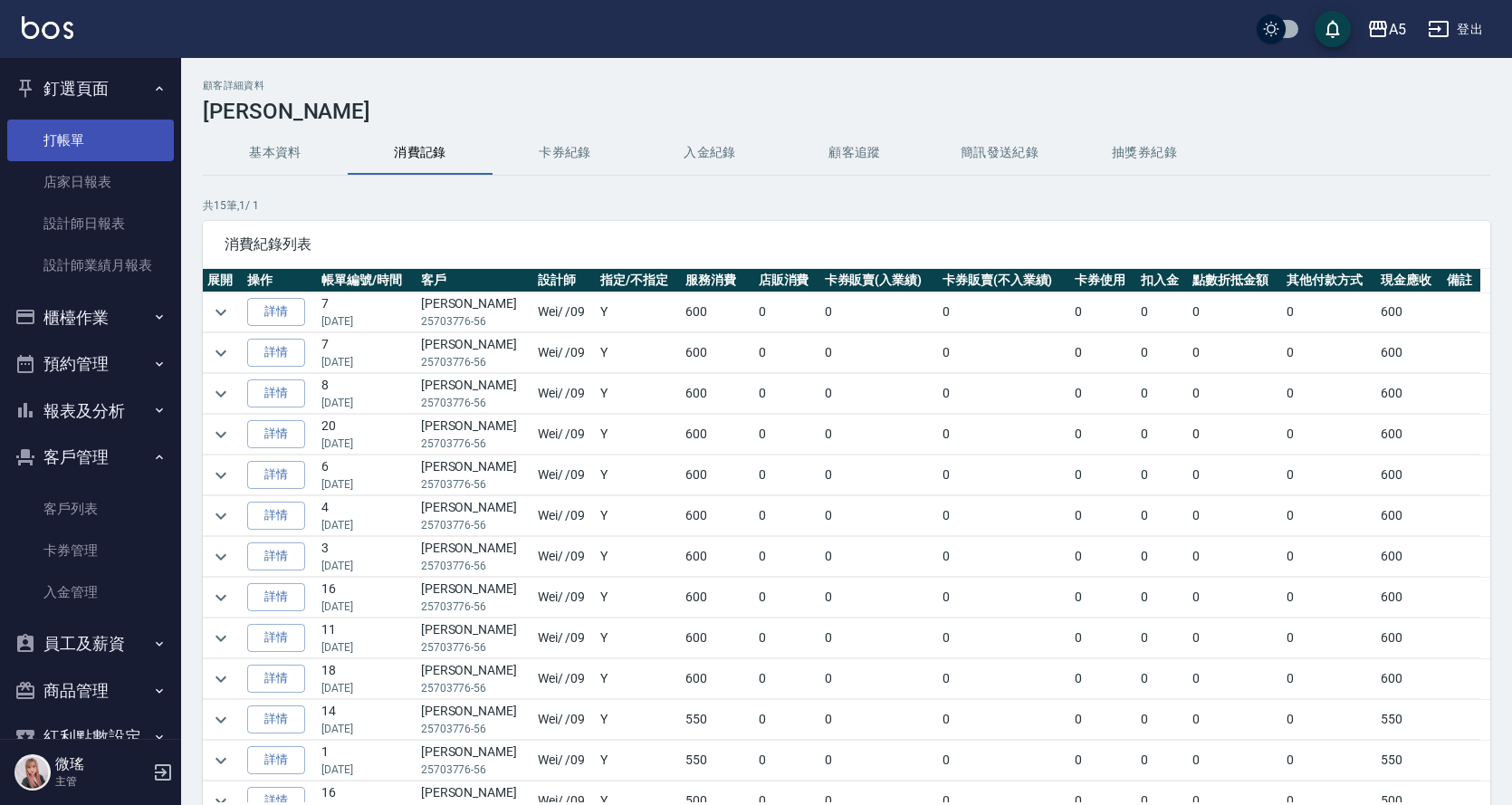
click at [81, 127] on link "打帳單" at bounding box center [91, 140] width 166 height 42
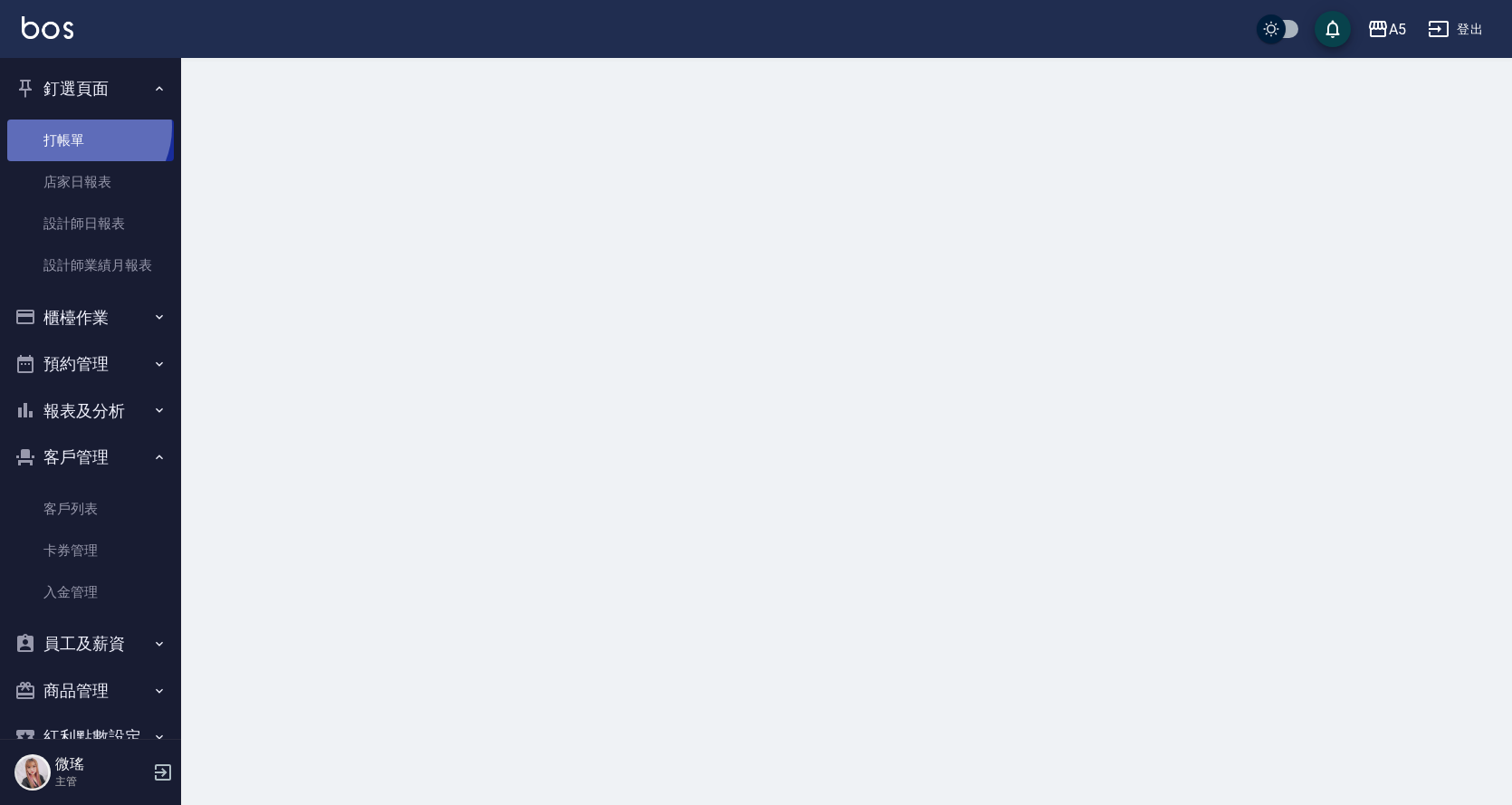
drag, startPoint x: 81, startPoint y: 127, endPoint x: 90, endPoint y: 116, distance: 14.2
click at [90, 116] on ul "打帳單 店家日報表 設計師日報表 設計師業績月報表" at bounding box center [91, 202] width 166 height 182
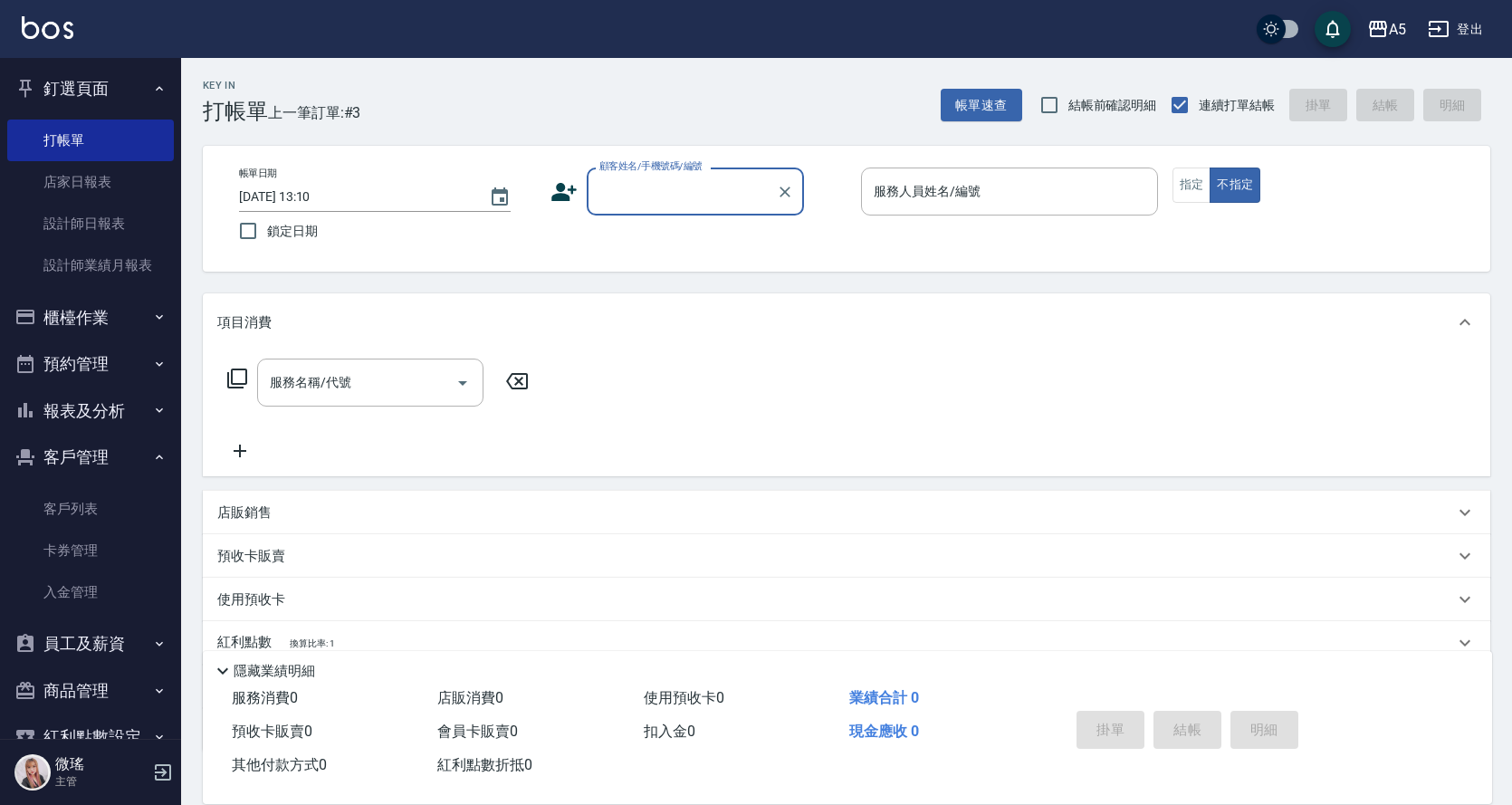
click at [1470, 28] on button "登出" at bounding box center [1455, 30] width 69 height 33
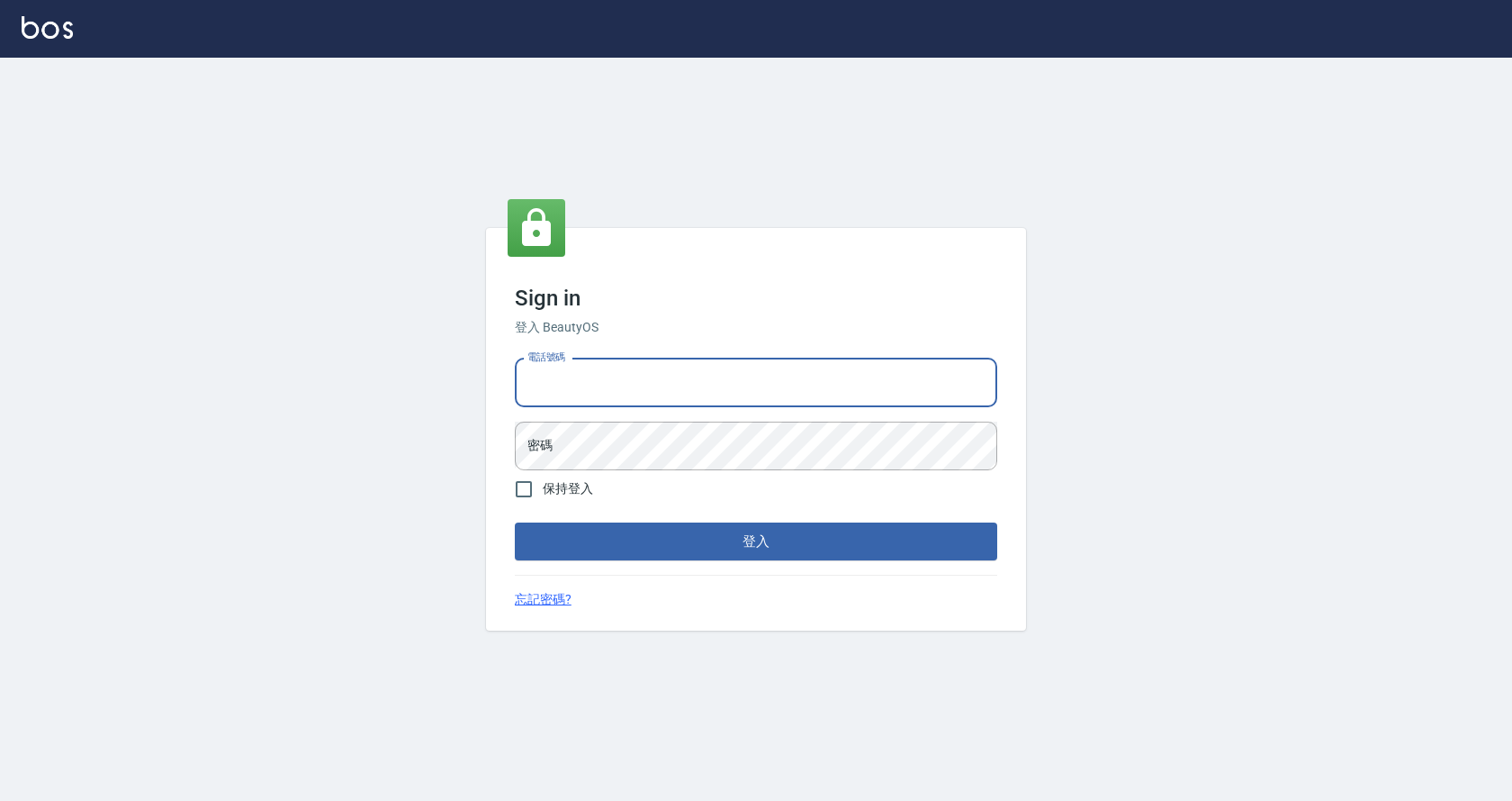
click at [608, 368] on input "電話號碼" at bounding box center [756, 383] width 483 height 49
type input "0935213395"
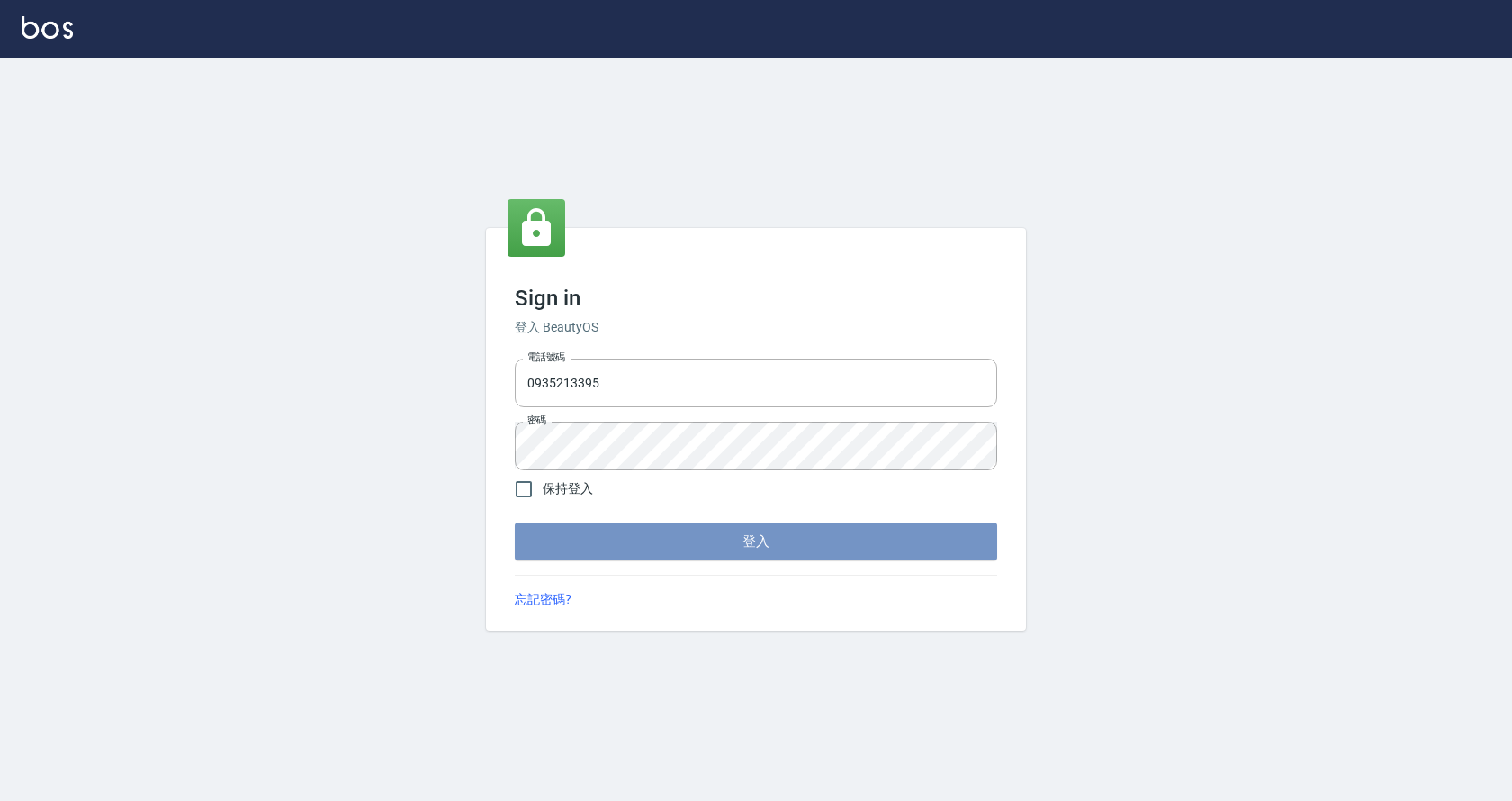
click at [654, 532] on button "登入" at bounding box center [756, 541] width 483 height 38
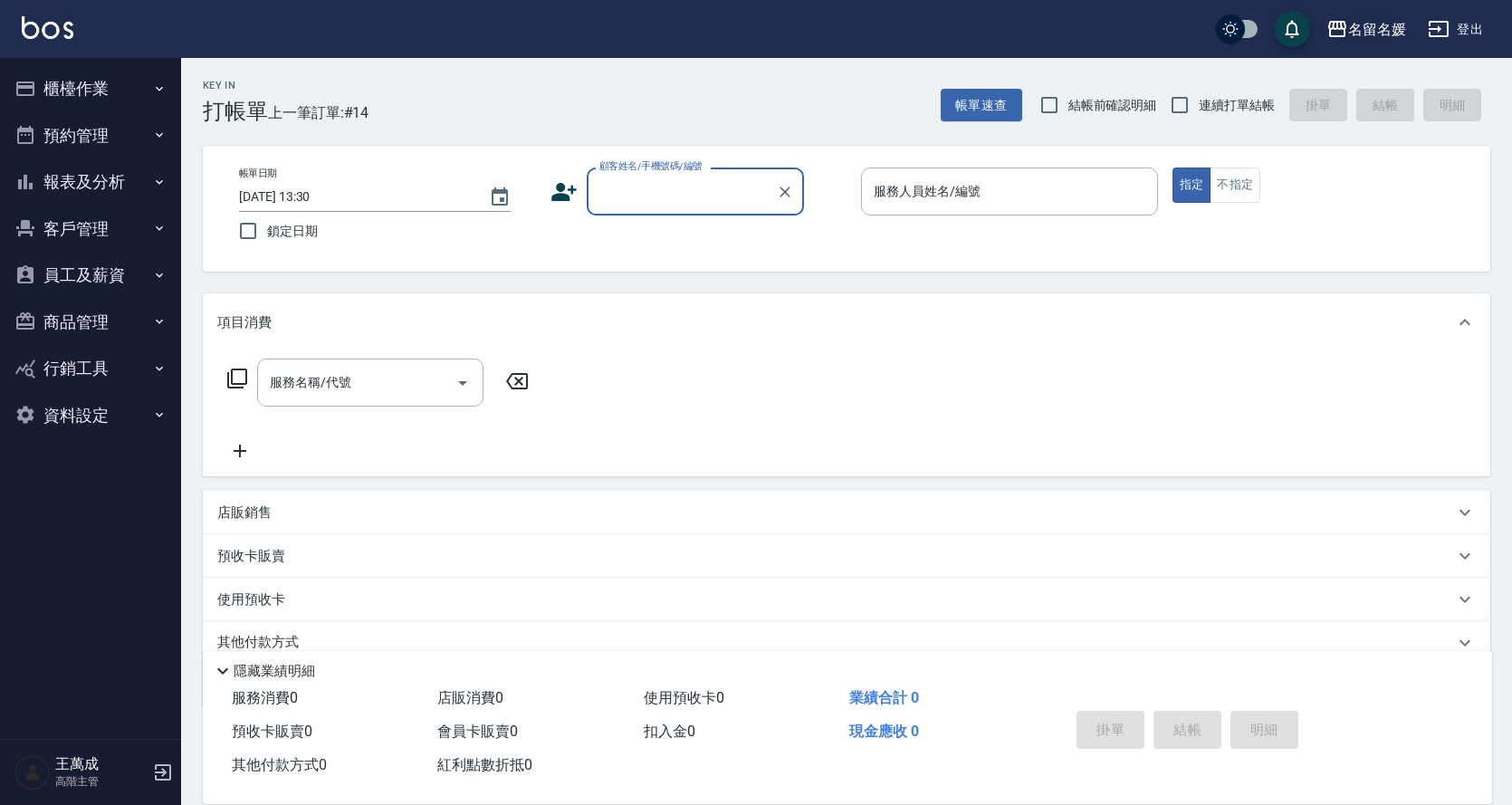
click at [1391, 30] on div "名留名媛" at bounding box center [1376, 30] width 58 height 22
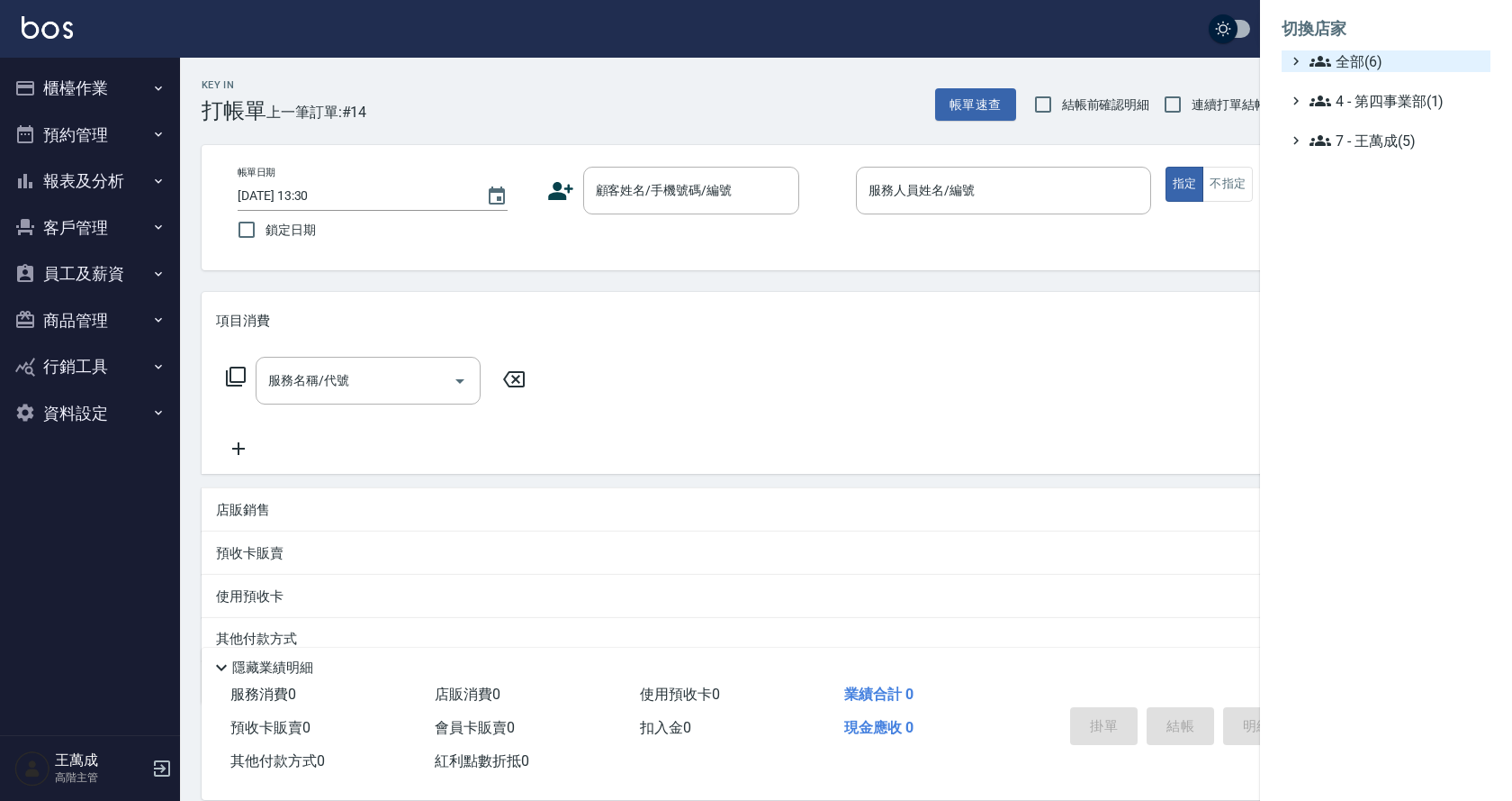
click at [1356, 62] on span "全部(6)" at bounding box center [1396, 62] width 174 height 22
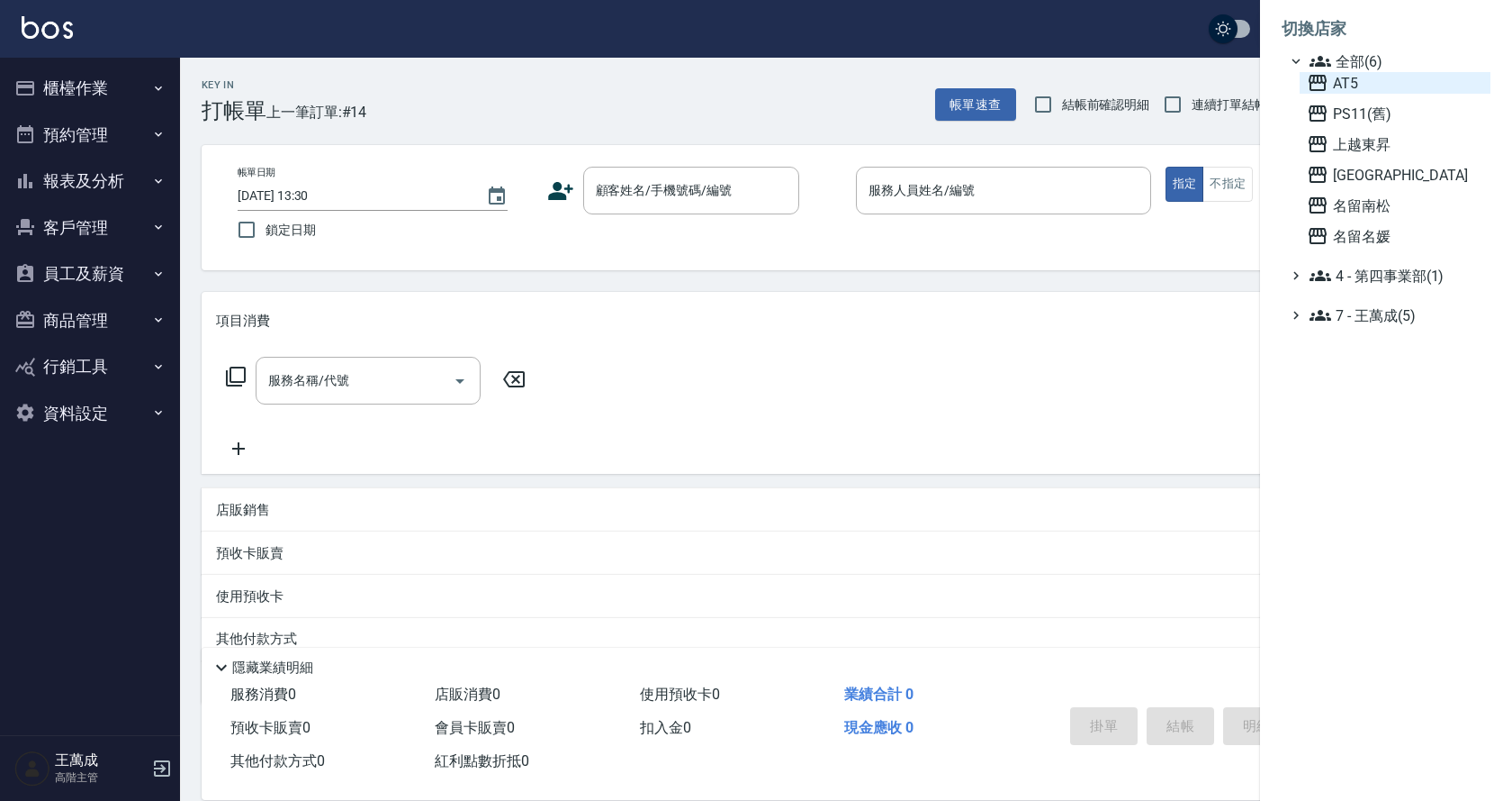
click at [1364, 85] on span "AT5" at bounding box center [1395, 83] width 176 height 22
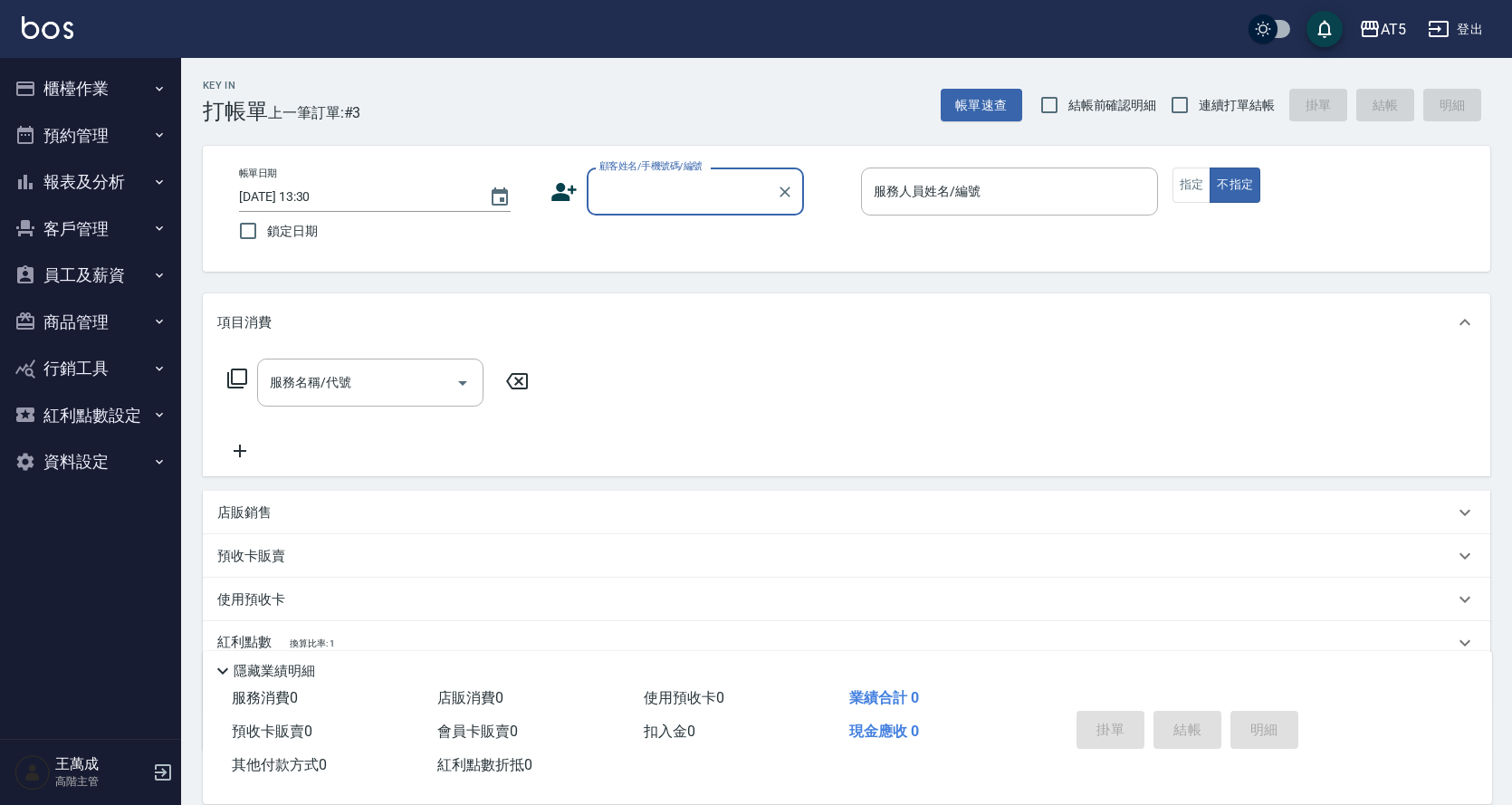
click at [160, 277] on icon "button" at bounding box center [160, 275] width 15 height 15
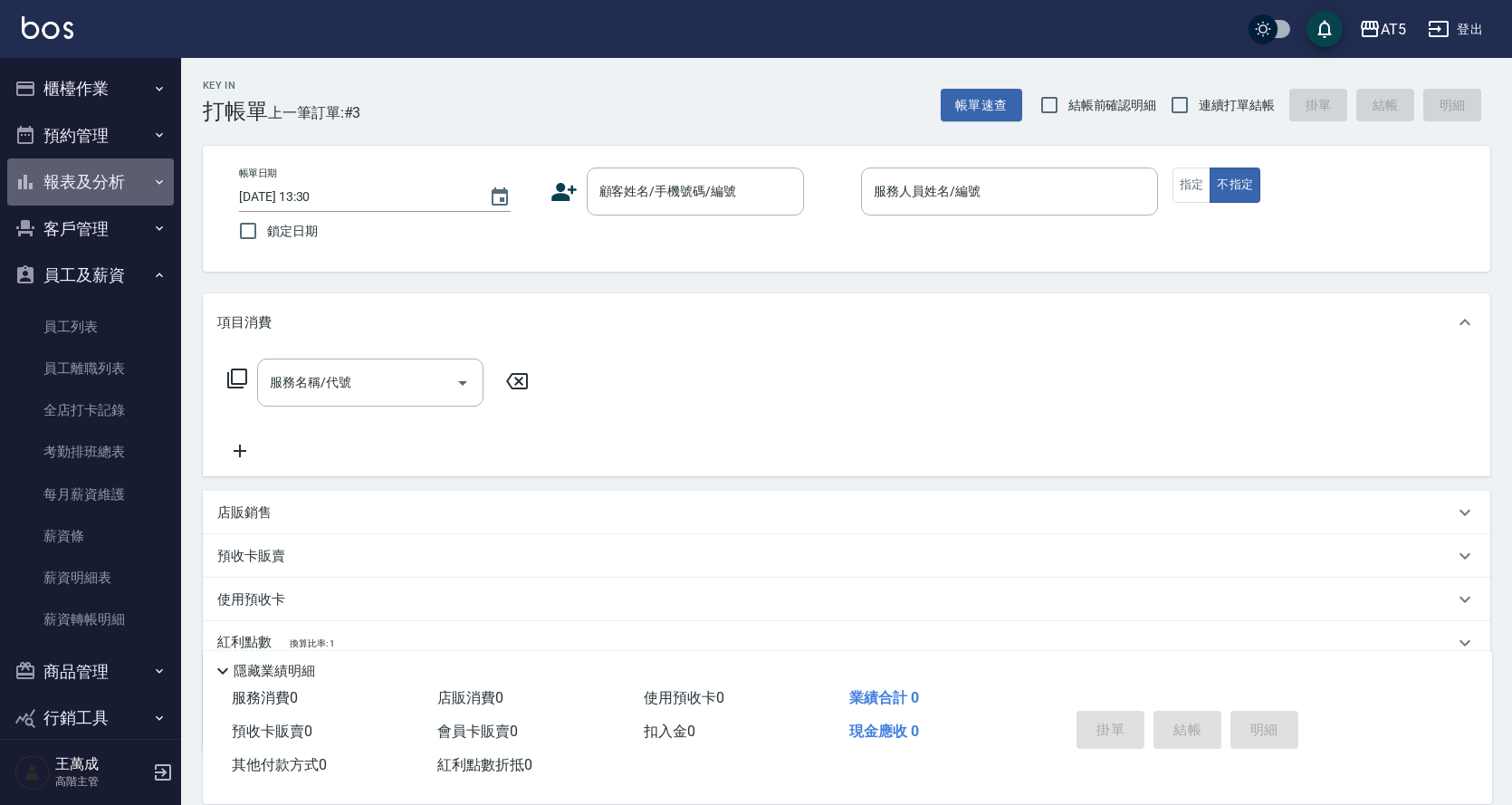
click at [140, 183] on button "報表及分析" at bounding box center [91, 181] width 166 height 47
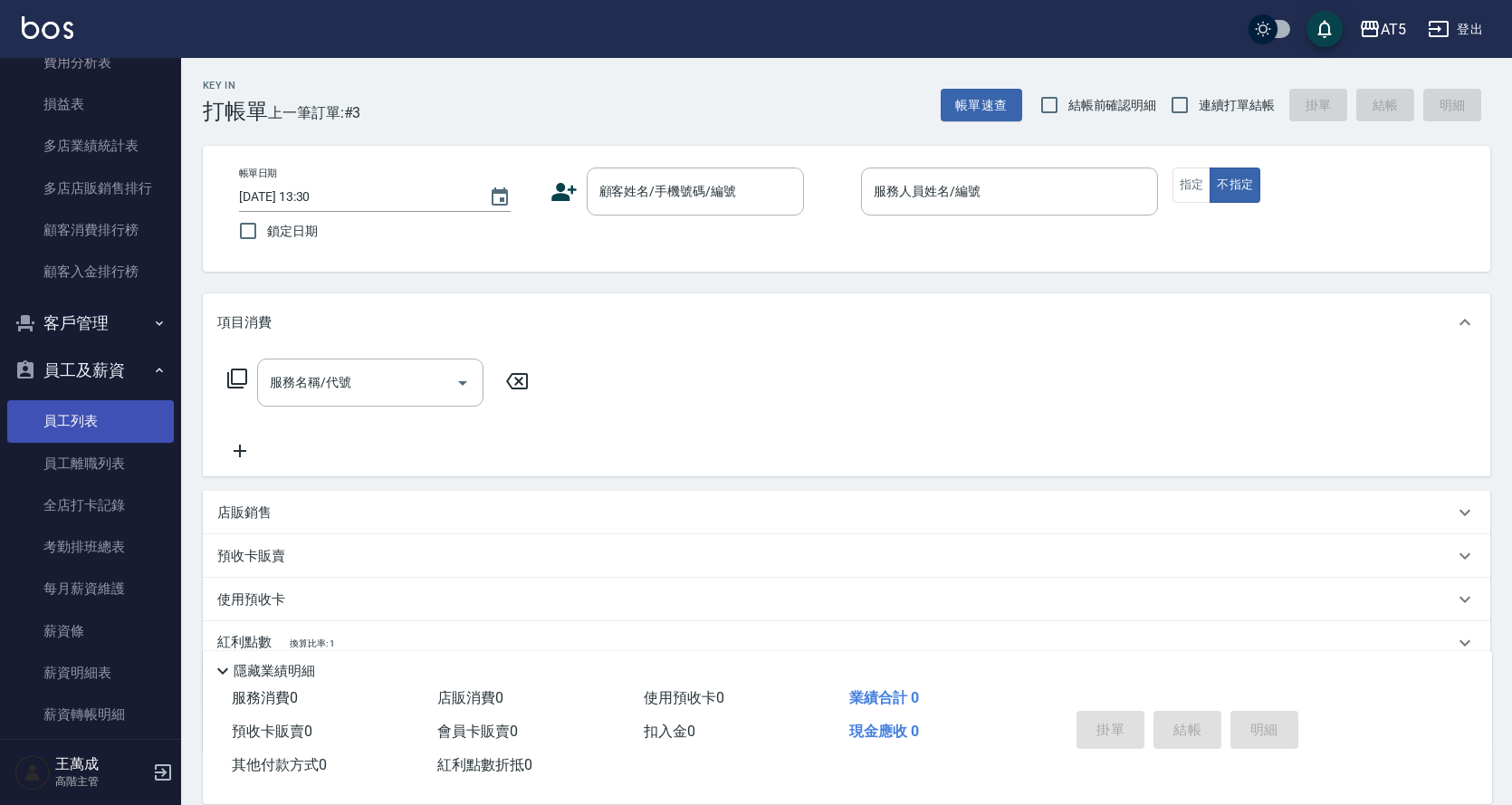
scroll to position [1539, 0]
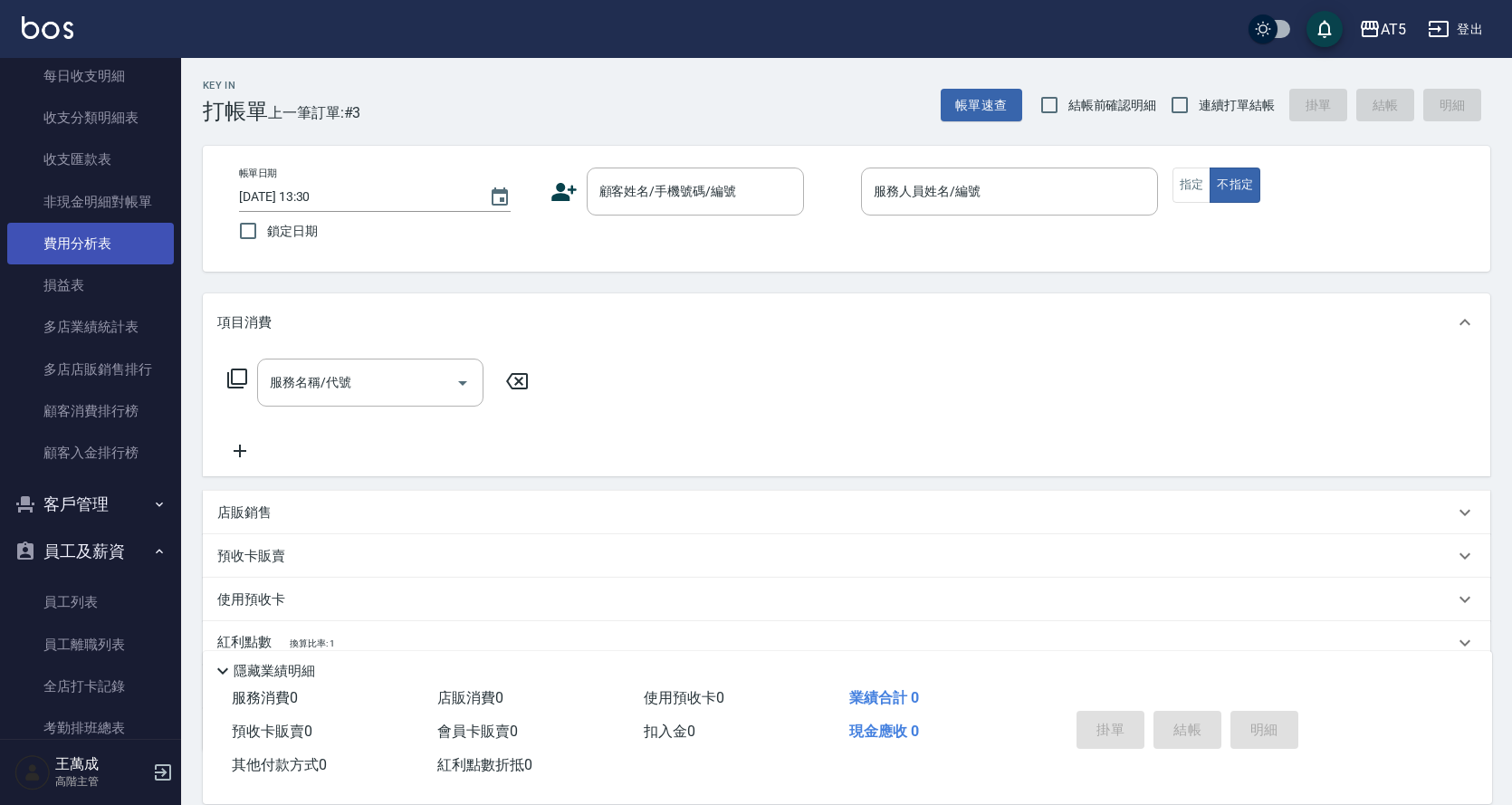
click at [85, 235] on link "費用分析表" at bounding box center [91, 243] width 166 height 42
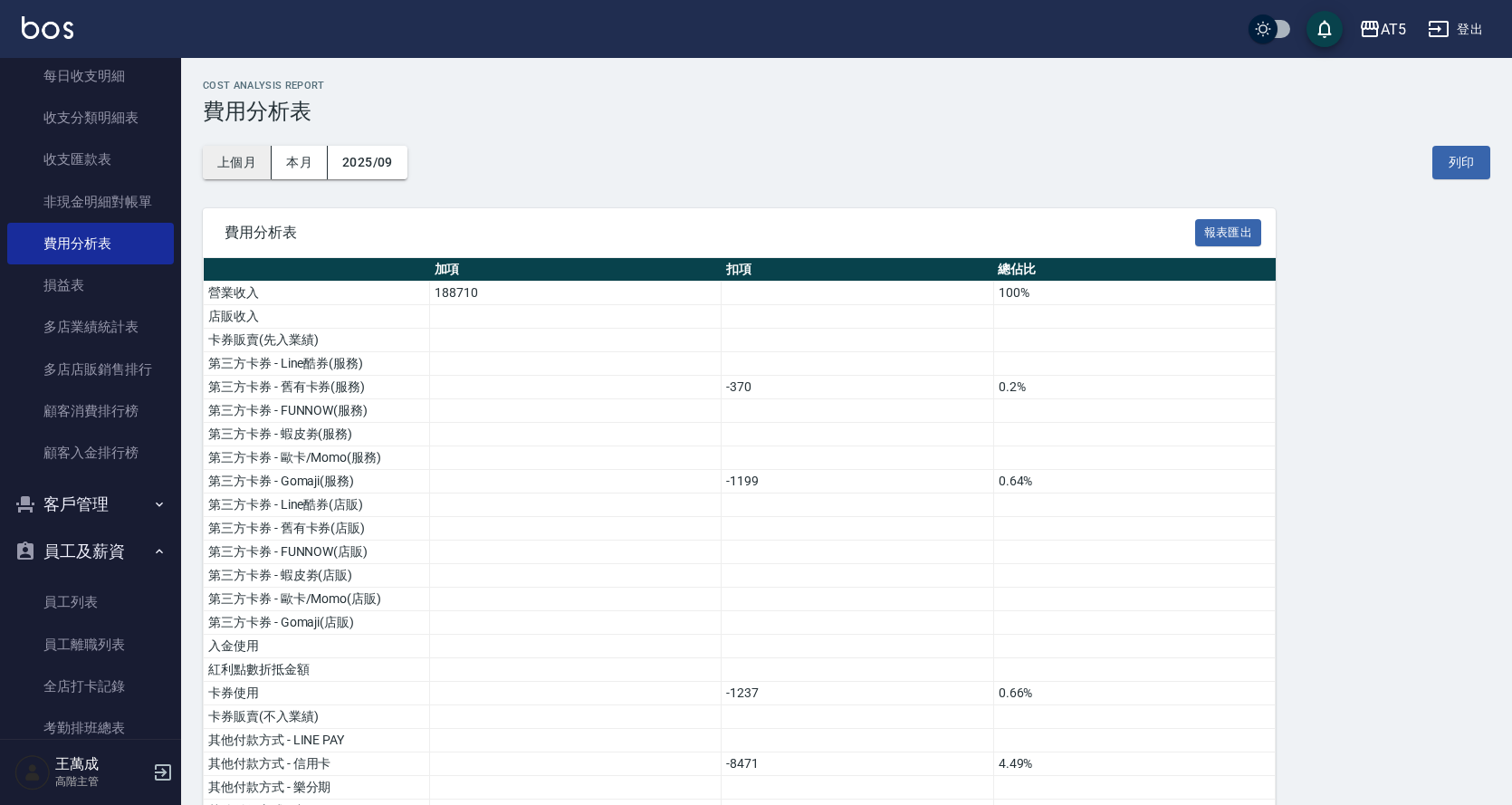
click at [246, 162] on button "上個月" at bounding box center [237, 163] width 68 height 33
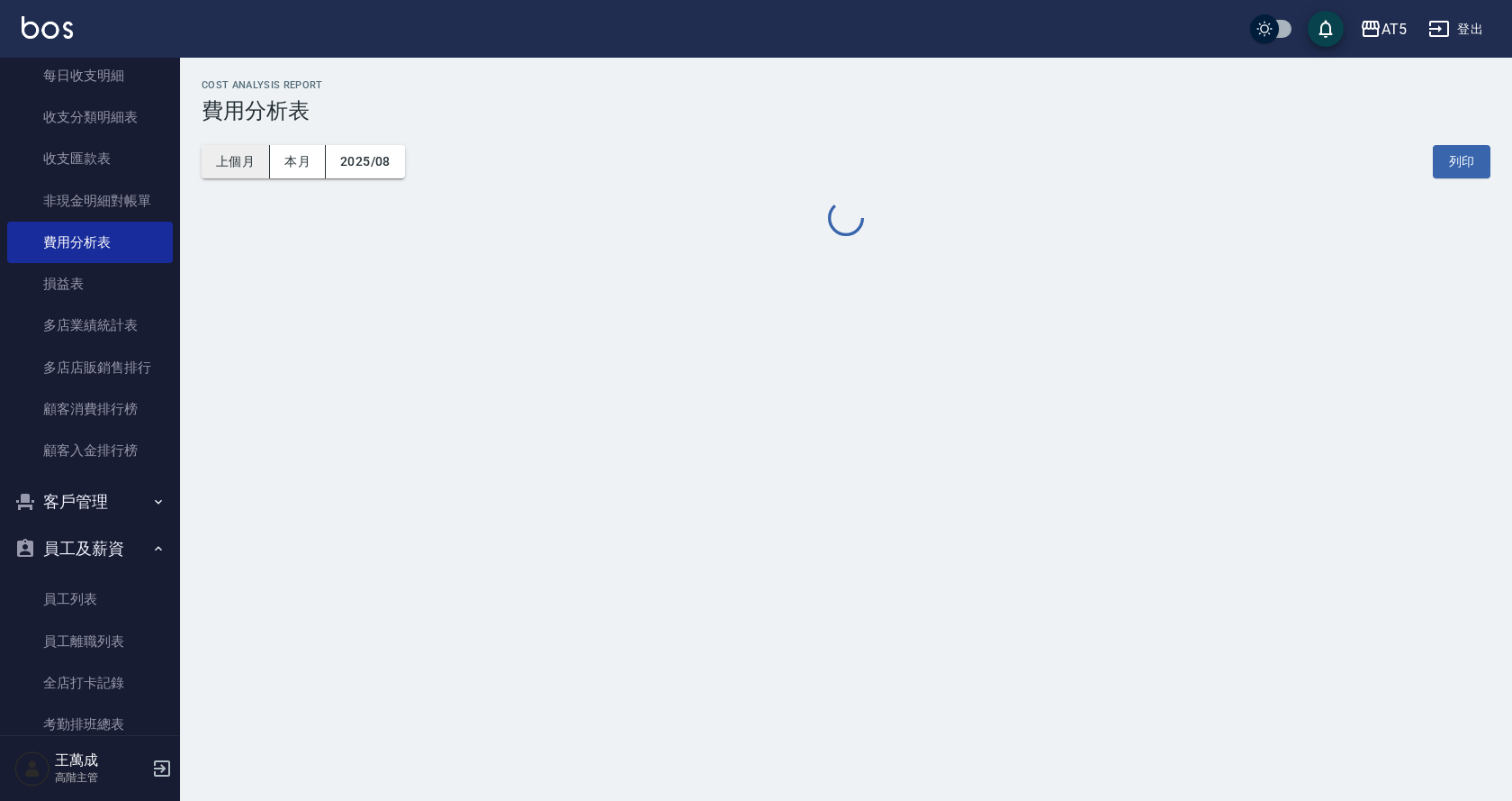
click at [244, 160] on button "上個月" at bounding box center [235, 162] width 68 height 33
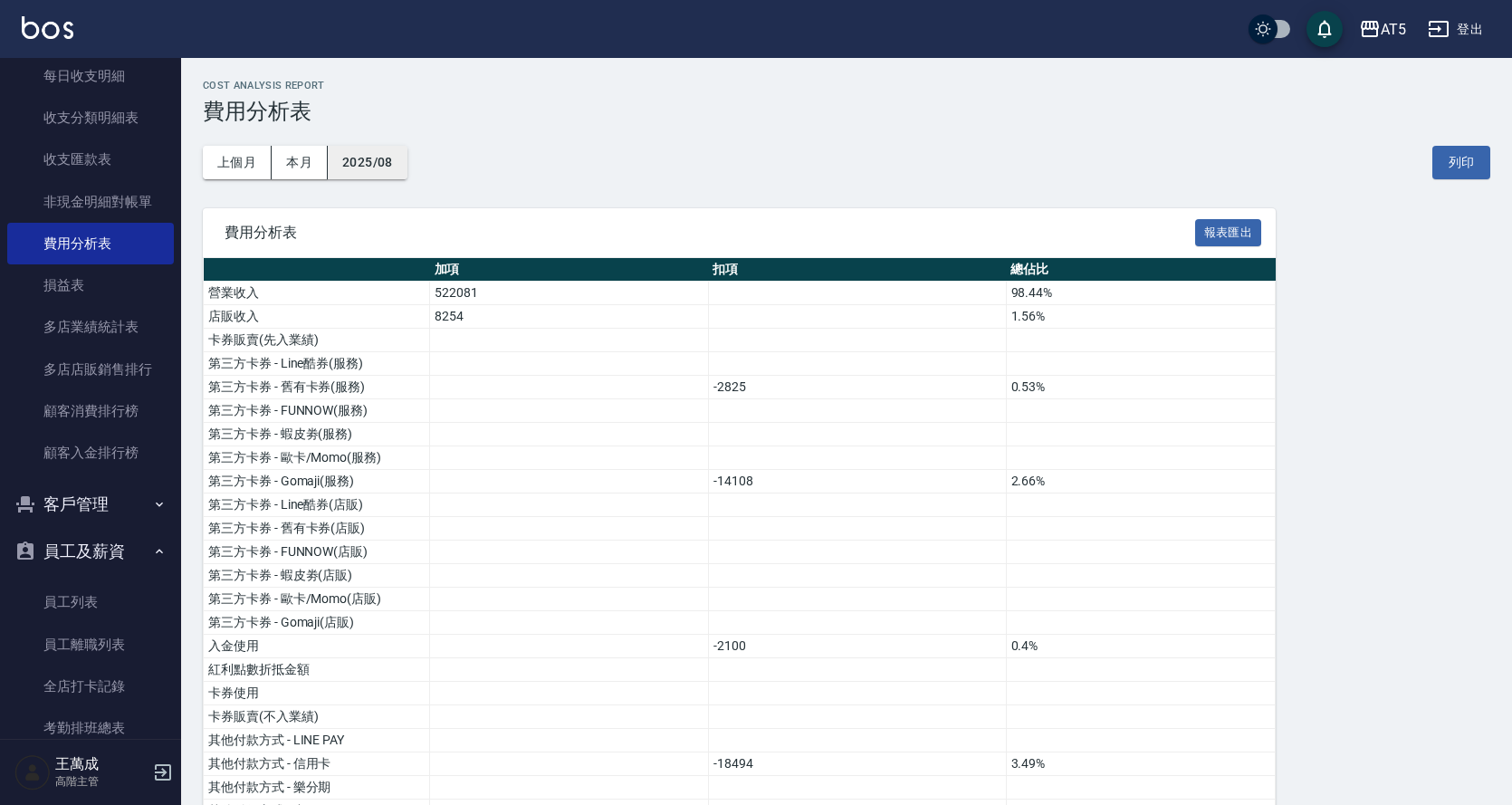
click at [399, 153] on button "2025/08" at bounding box center [368, 163] width 79 height 33
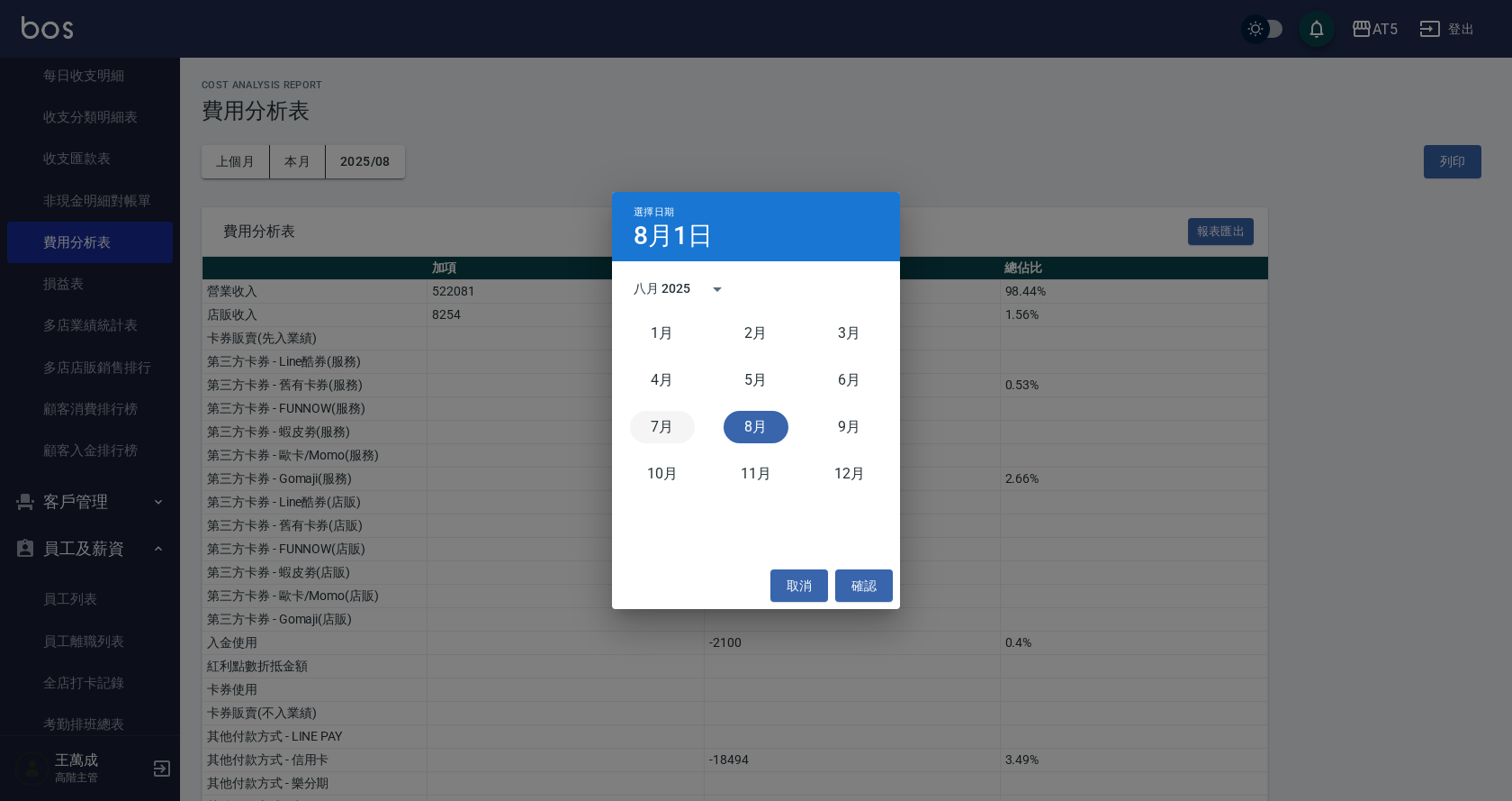
click at [662, 419] on button "7月" at bounding box center [663, 427] width 65 height 32
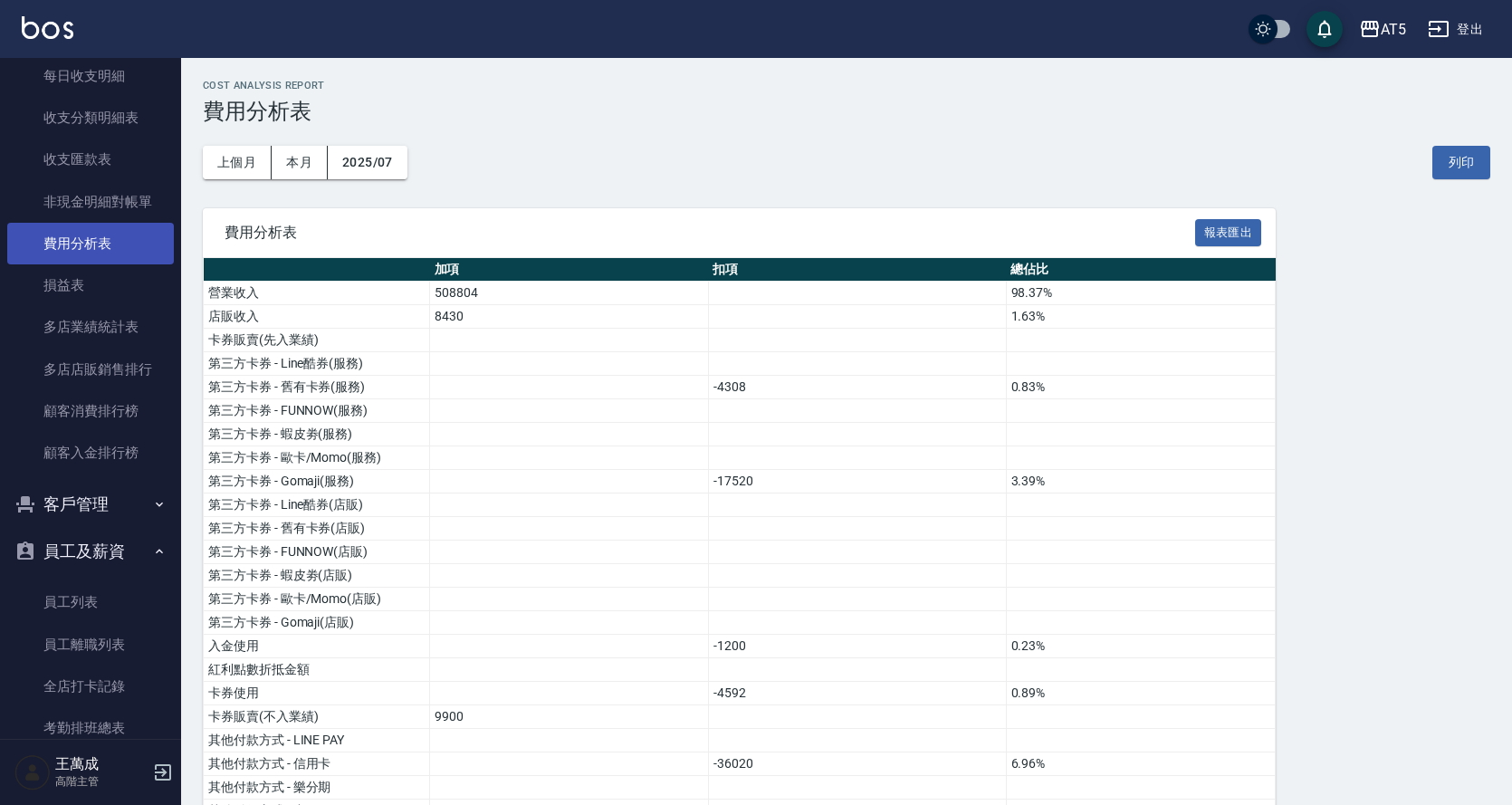
click at [112, 243] on link "費用分析表" at bounding box center [91, 243] width 166 height 42
click at [376, 166] on button "2025/07" at bounding box center [368, 163] width 79 height 33
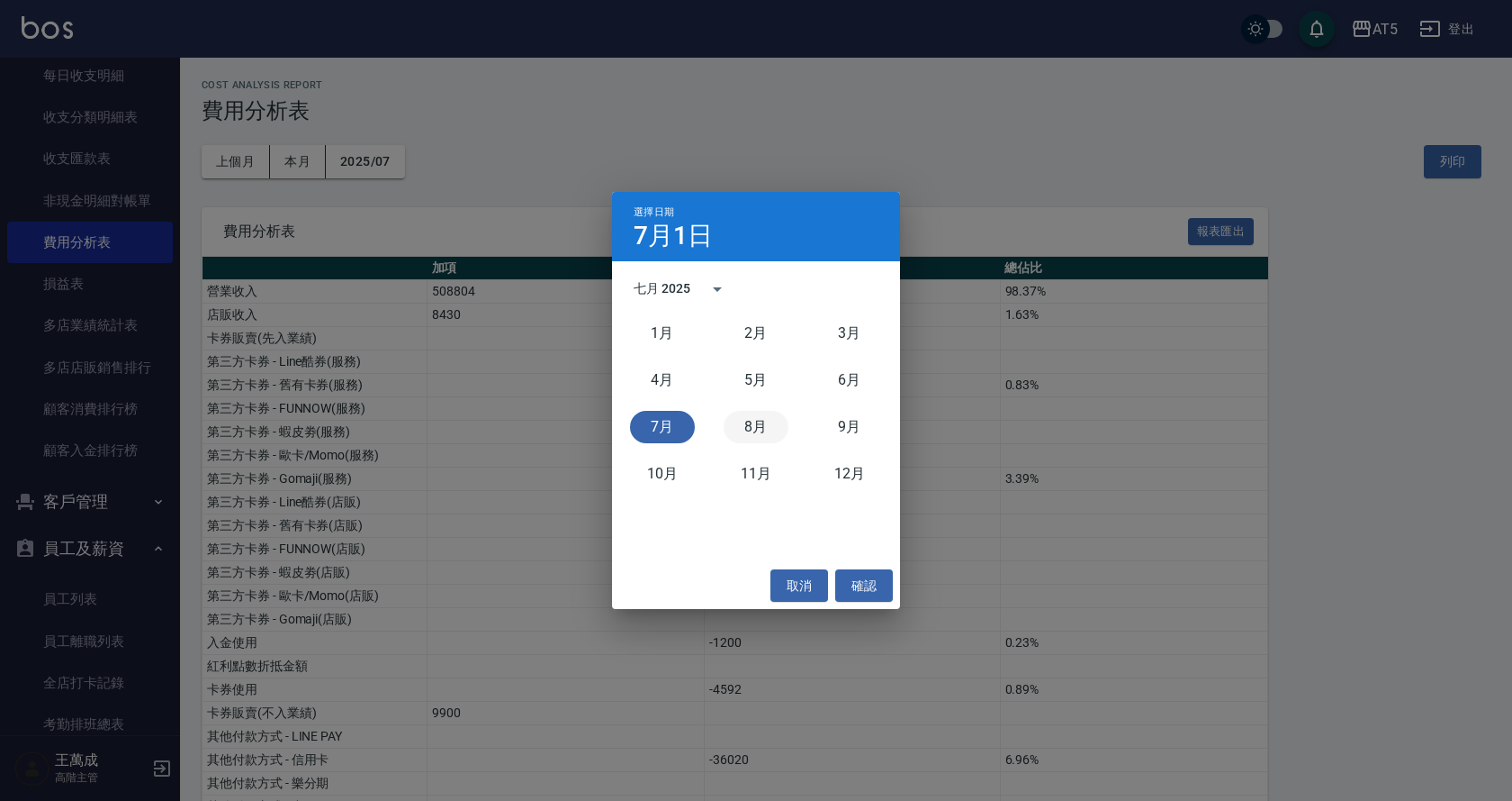
click at [758, 418] on button "8月" at bounding box center [756, 427] width 65 height 32
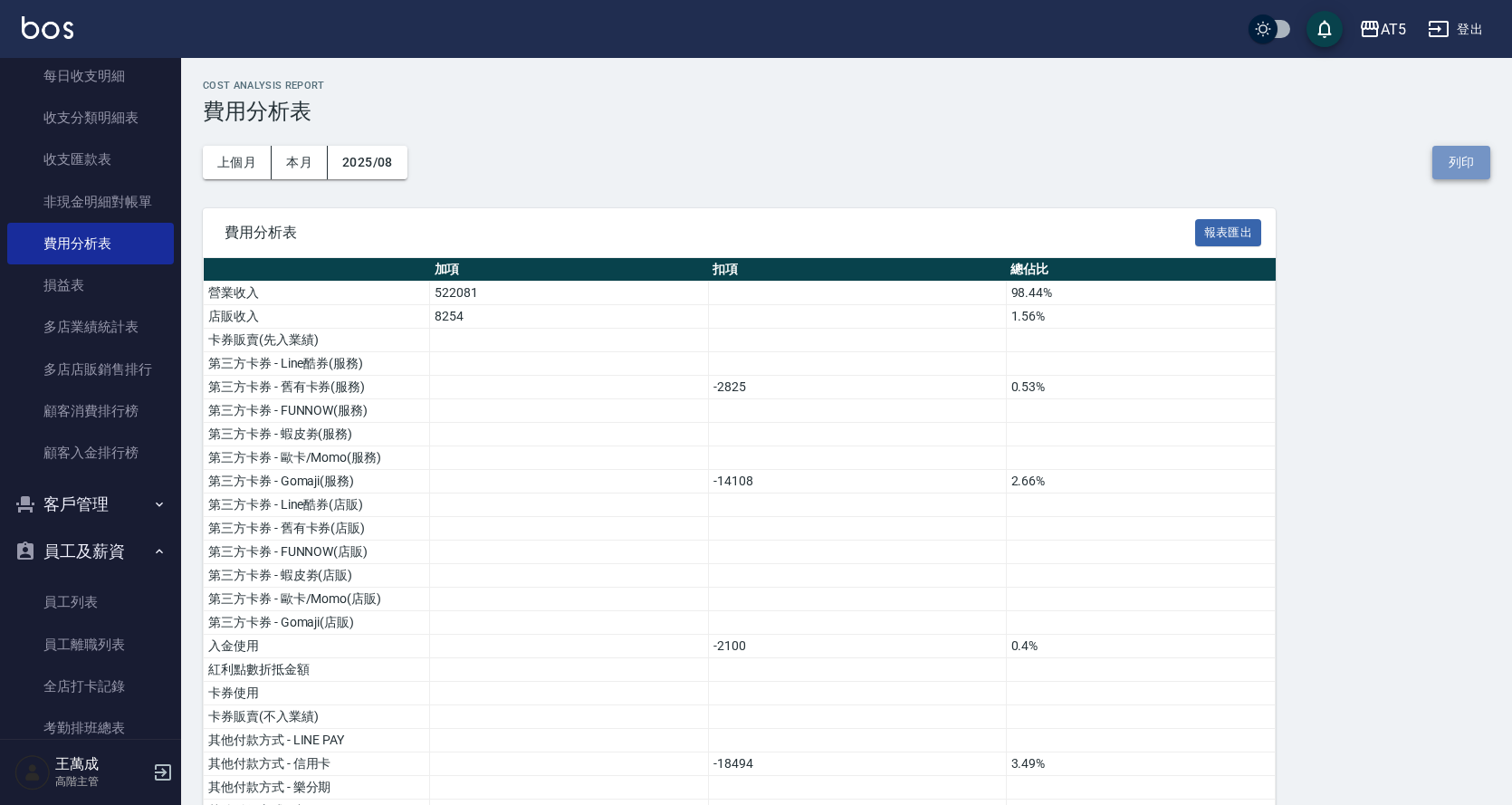
click at [1450, 148] on button "列印" at bounding box center [1460, 163] width 58 height 33
click at [66, 292] on link "損益表" at bounding box center [91, 285] width 166 height 42
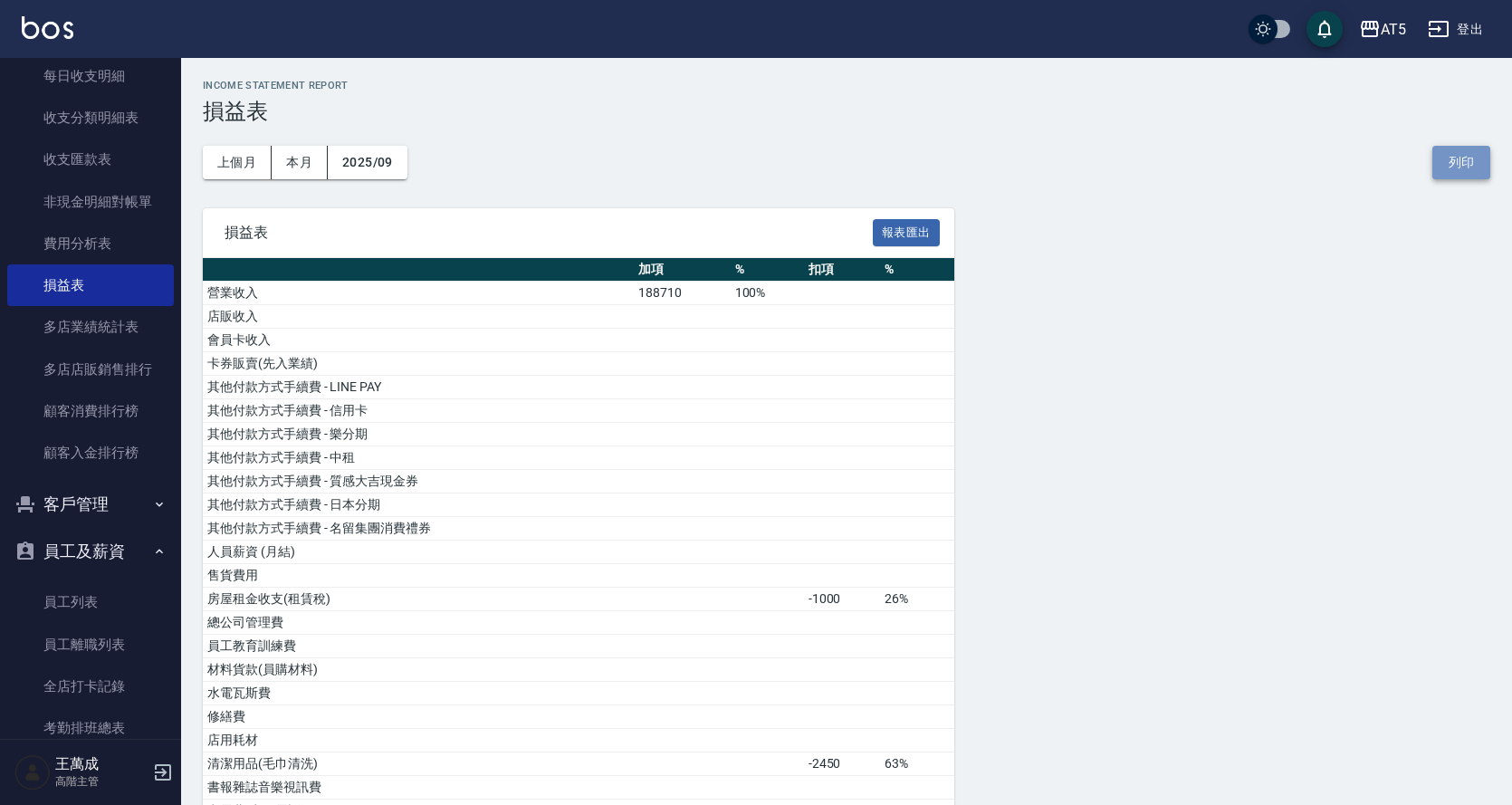
click at [1471, 168] on button "列印" at bounding box center [1460, 163] width 58 height 33
click at [228, 166] on button "上個月" at bounding box center [237, 163] width 68 height 33
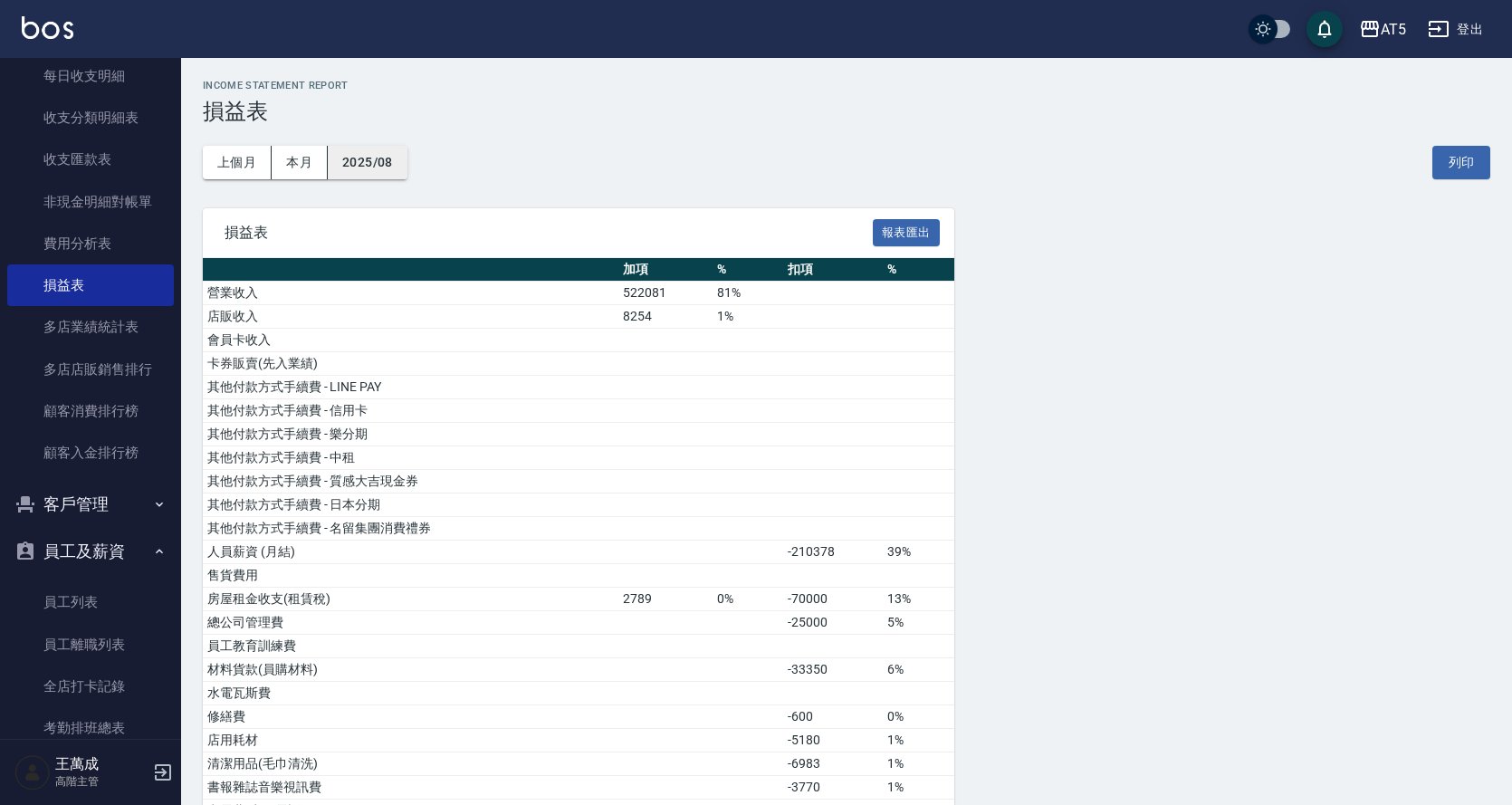
click at [400, 156] on button "2025/08" at bounding box center [368, 163] width 79 height 33
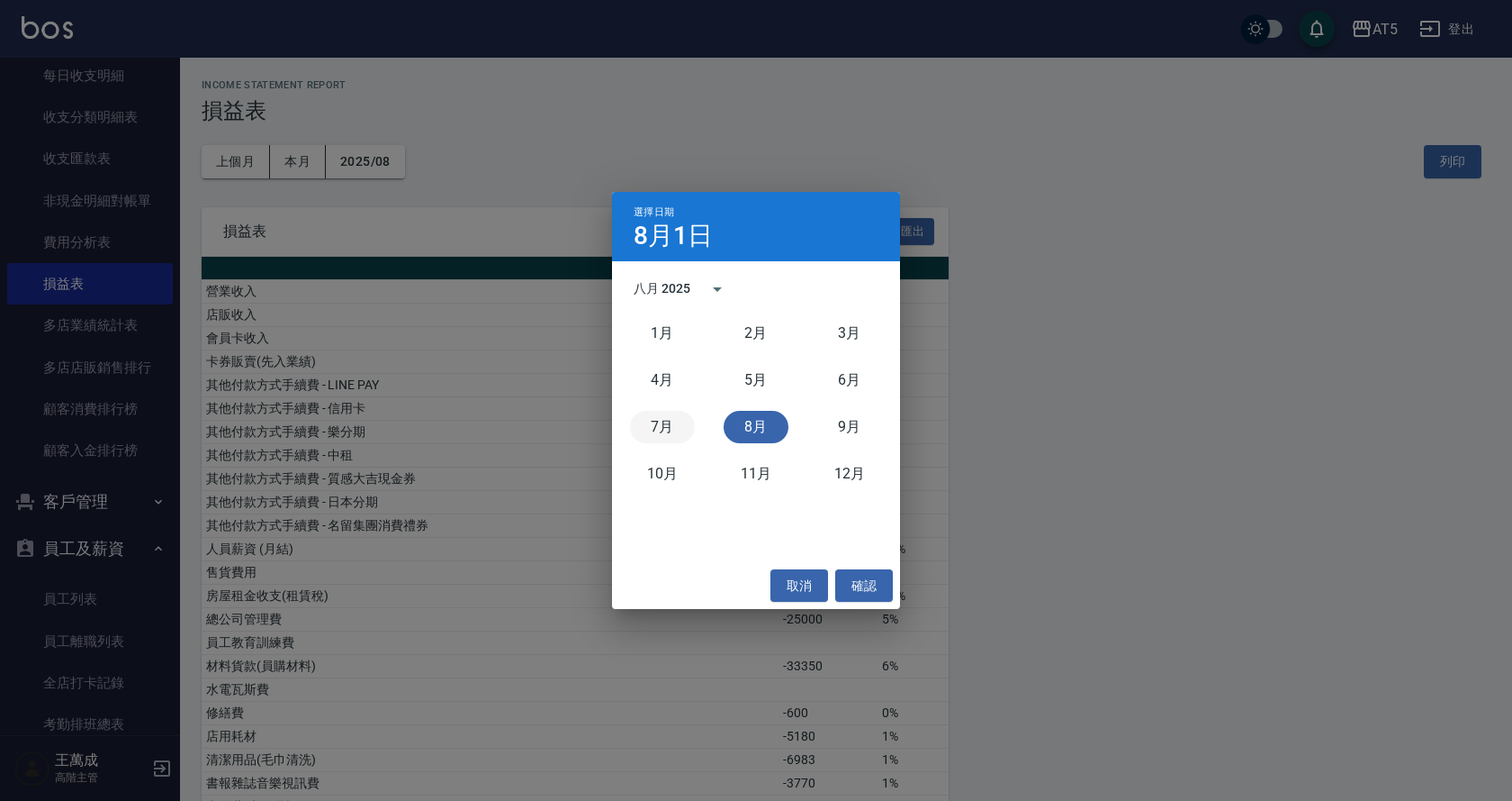
click at [676, 424] on button "7月" at bounding box center [663, 427] width 65 height 32
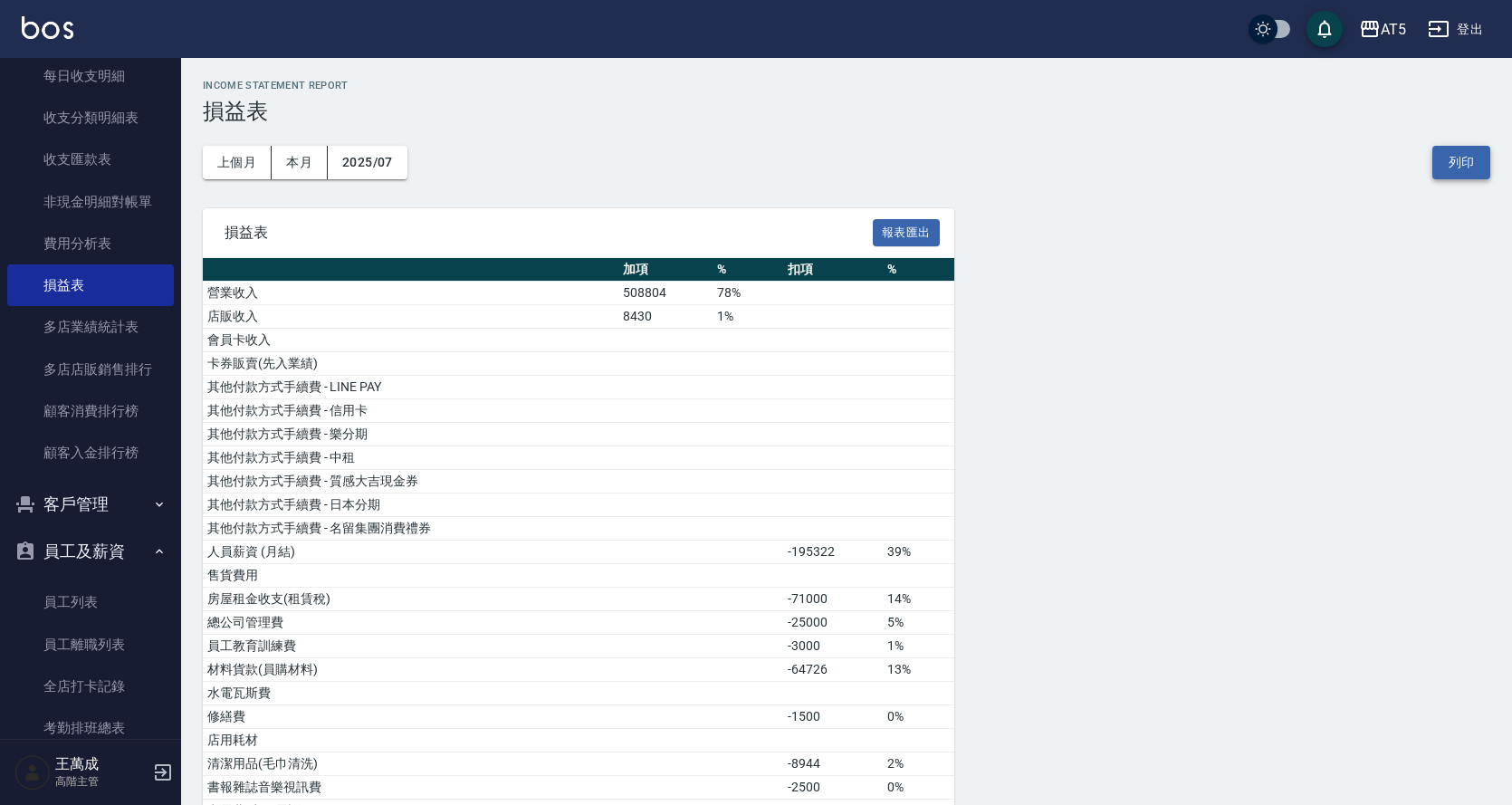
click at [1468, 167] on button "列印" at bounding box center [1460, 163] width 58 height 33
click at [387, 162] on button "2025/07" at bounding box center [368, 163] width 79 height 33
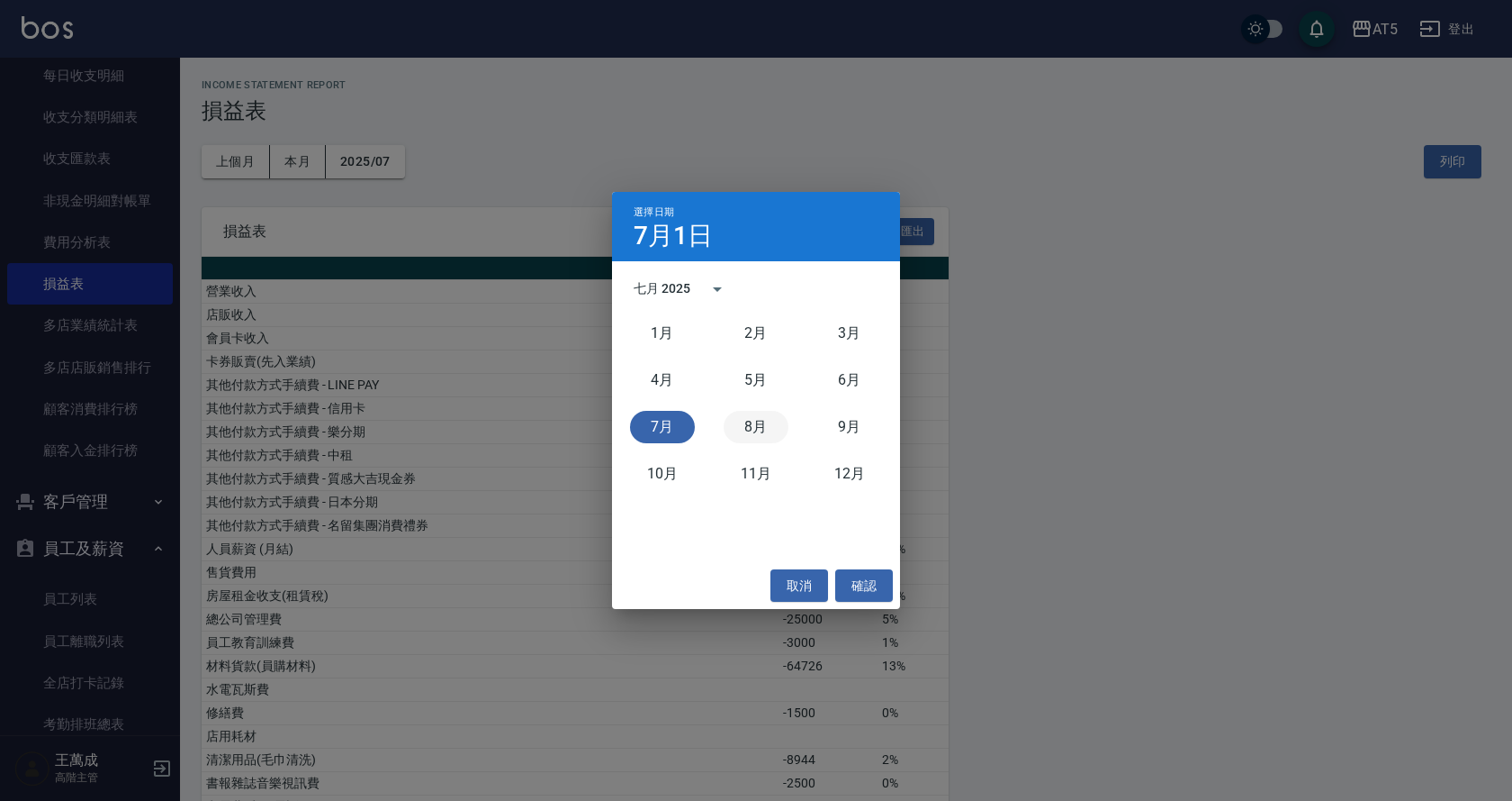
click at [749, 425] on button "8月" at bounding box center [756, 427] width 65 height 32
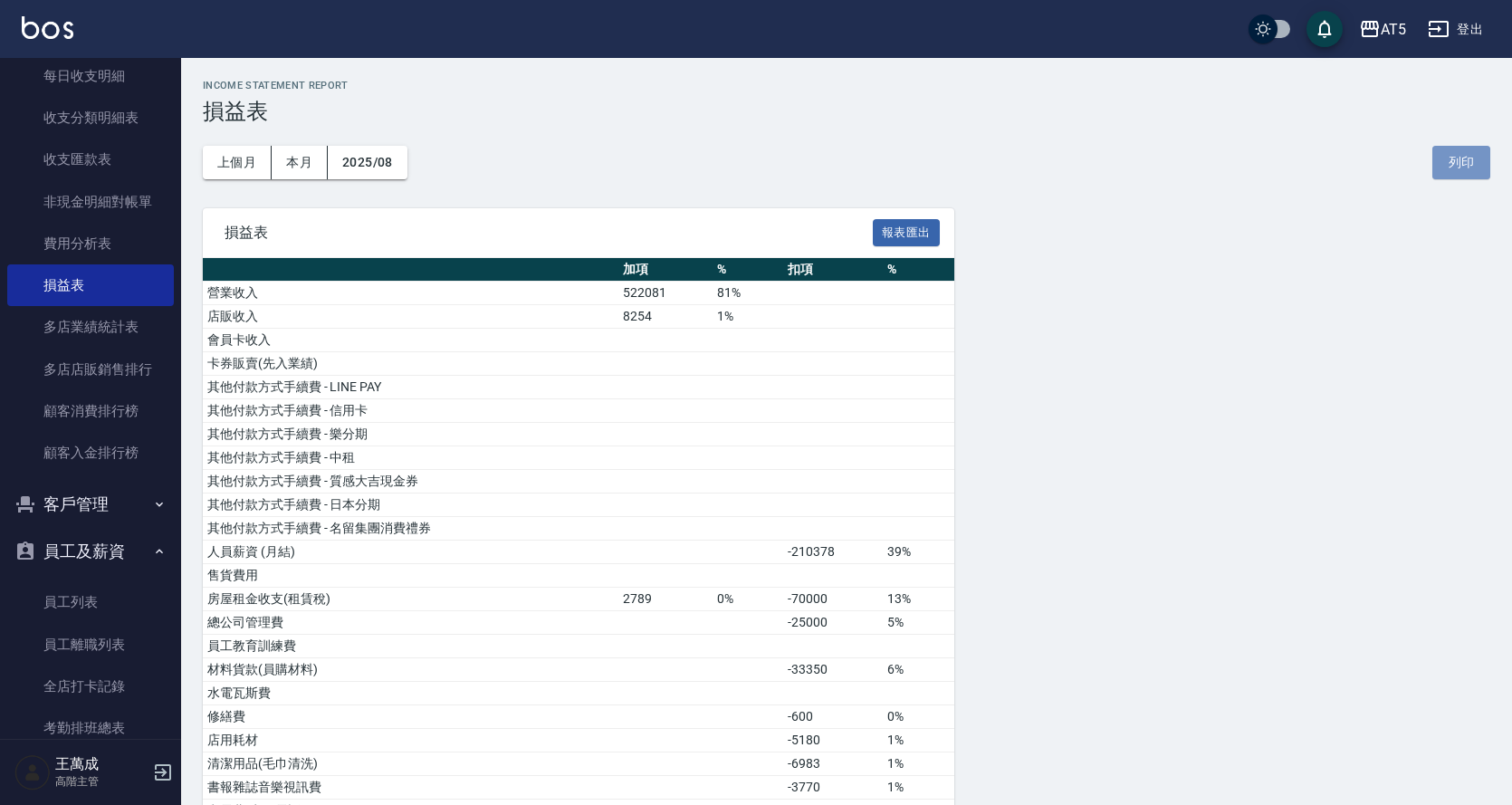
drag, startPoint x: 1460, startPoint y: 158, endPoint x: 1161, endPoint y: 606, distance: 538.6
click at [1460, 157] on button "列印" at bounding box center [1460, 163] width 58 height 33
click at [1475, 22] on button "登出" at bounding box center [1455, 30] width 69 height 33
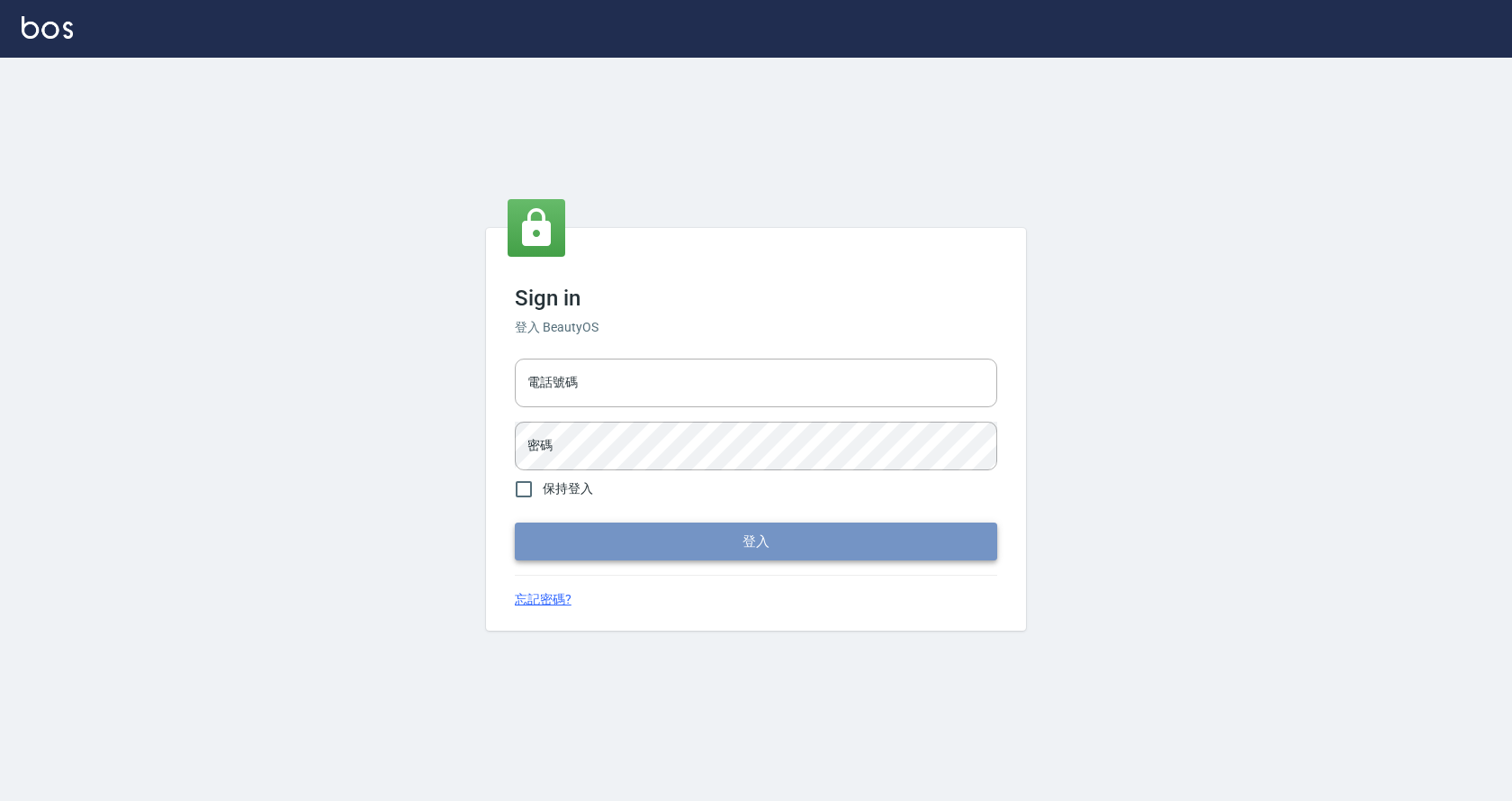
click at [754, 548] on button "登入" at bounding box center [756, 541] width 483 height 38
